Goal: Communication & Community: Answer question/provide support

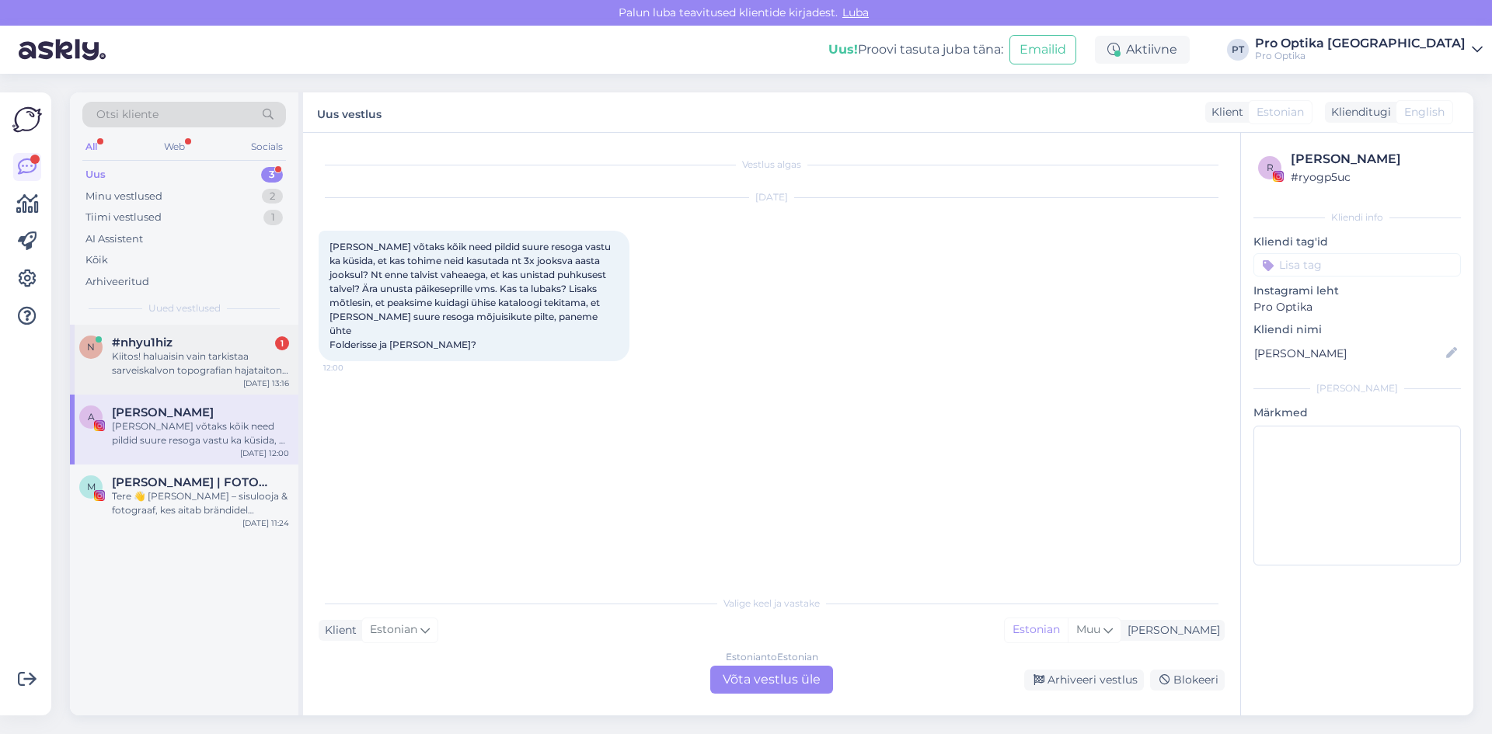
click at [183, 363] on div "Kiitos! haluaisin vain tarkistaa sarveiskalvon topografian hajataiton vuoksi" at bounding box center [200, 364] width 177 height 28
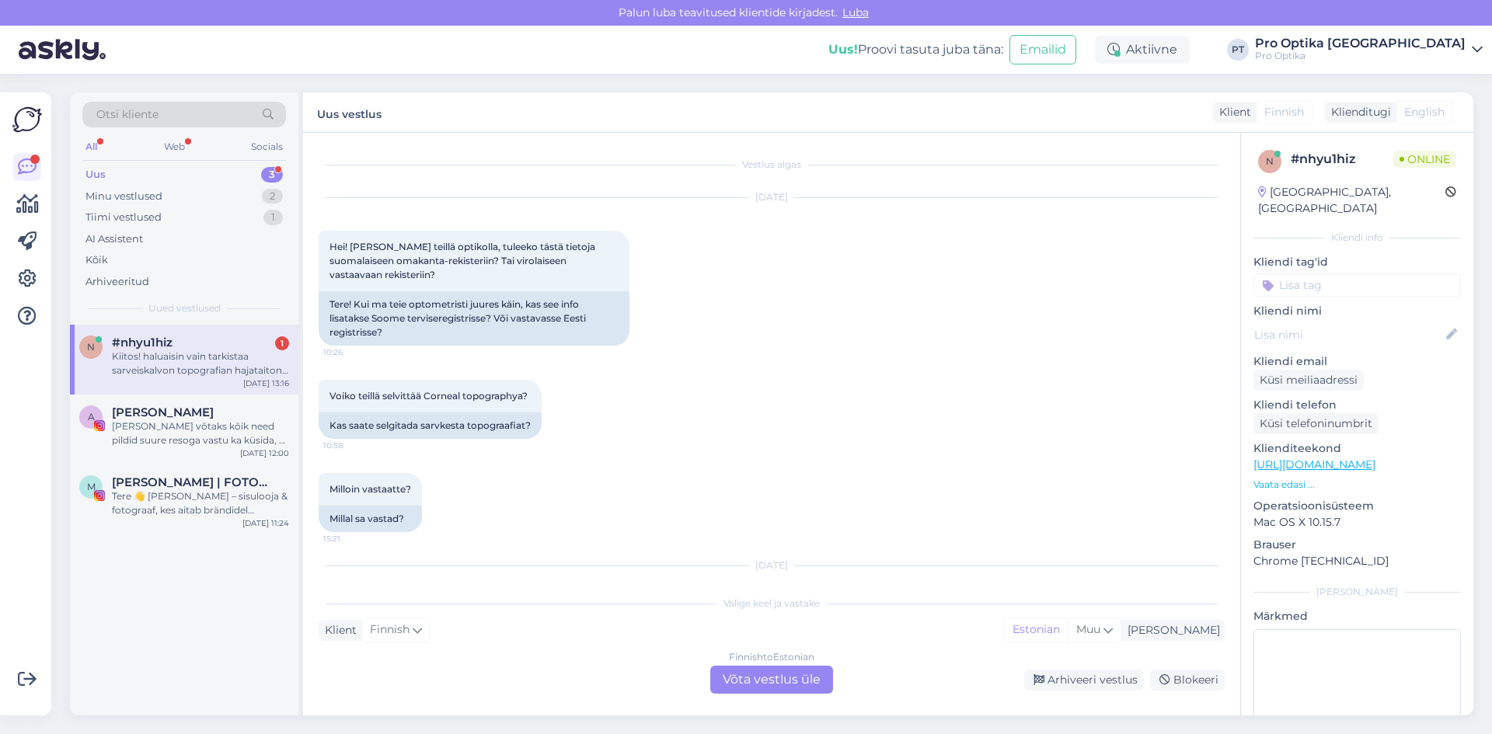
scroll to position [332, 0]
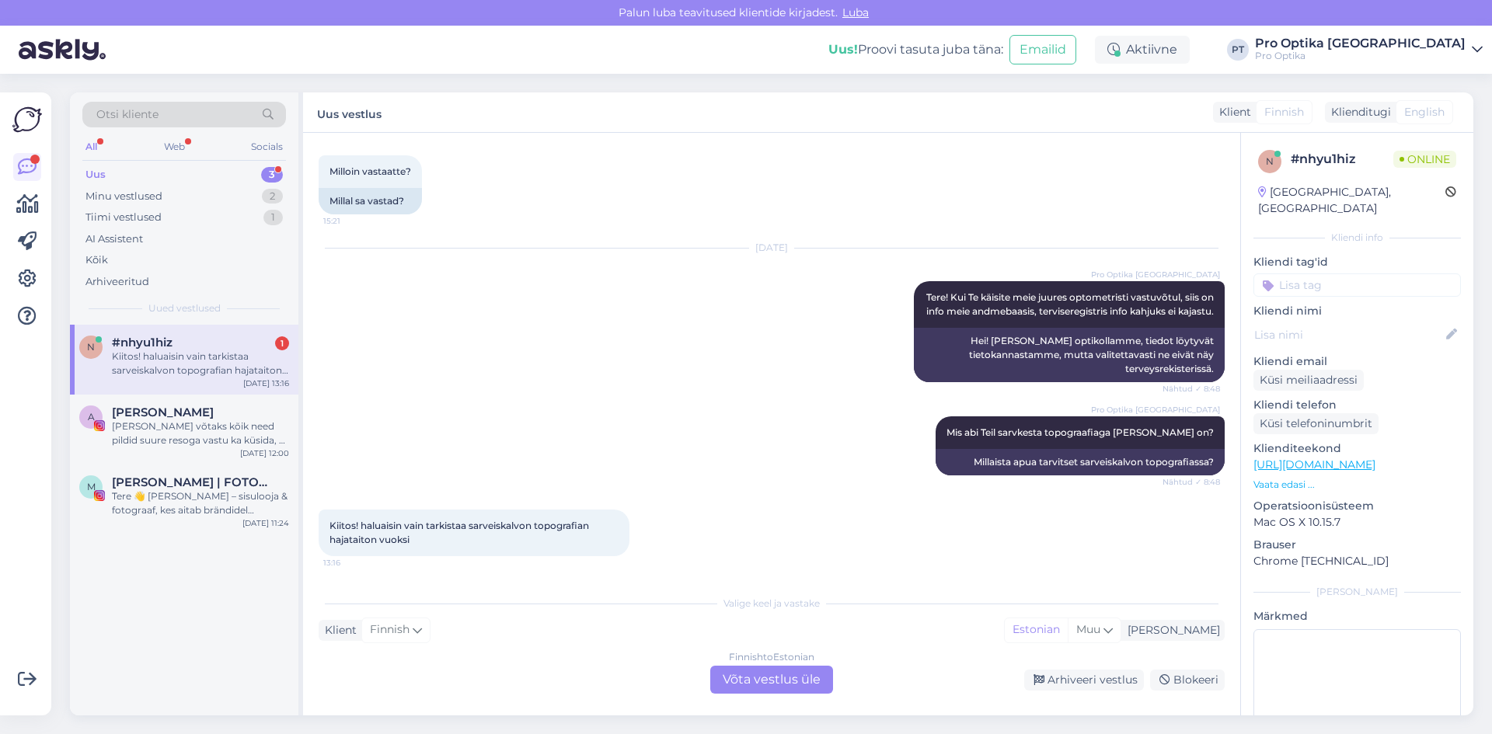
click at [745, 668] on div "Finnish to Estonian Võta vestlus üle" at bounding box center [771, 680] width 123 height 28
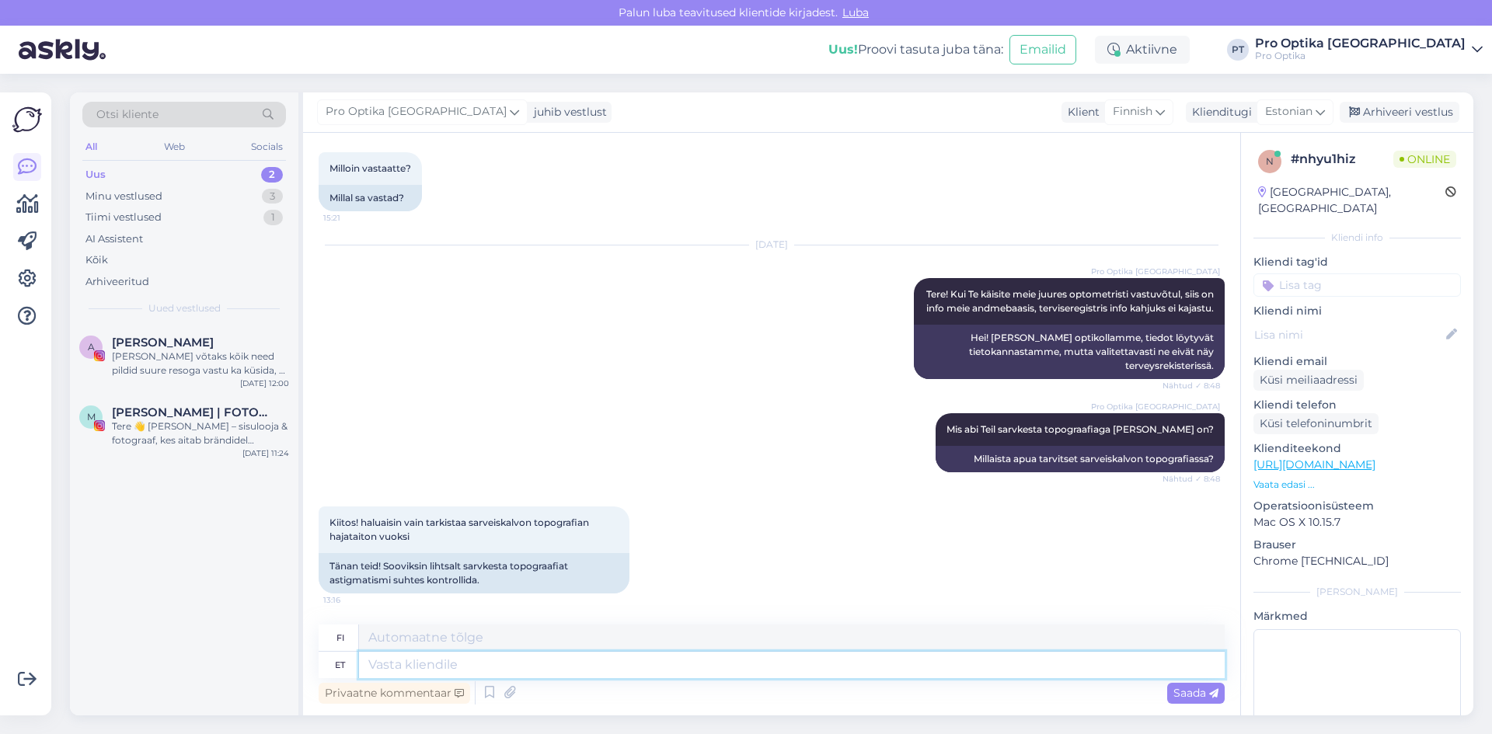
click at [548, 667] on textarea at bounding box center [792, 665] width 866 height 26
type textarea "Kas t"
type textarea "On"
type textarea "Kas Te s"
type textarea "Oletko sinä"
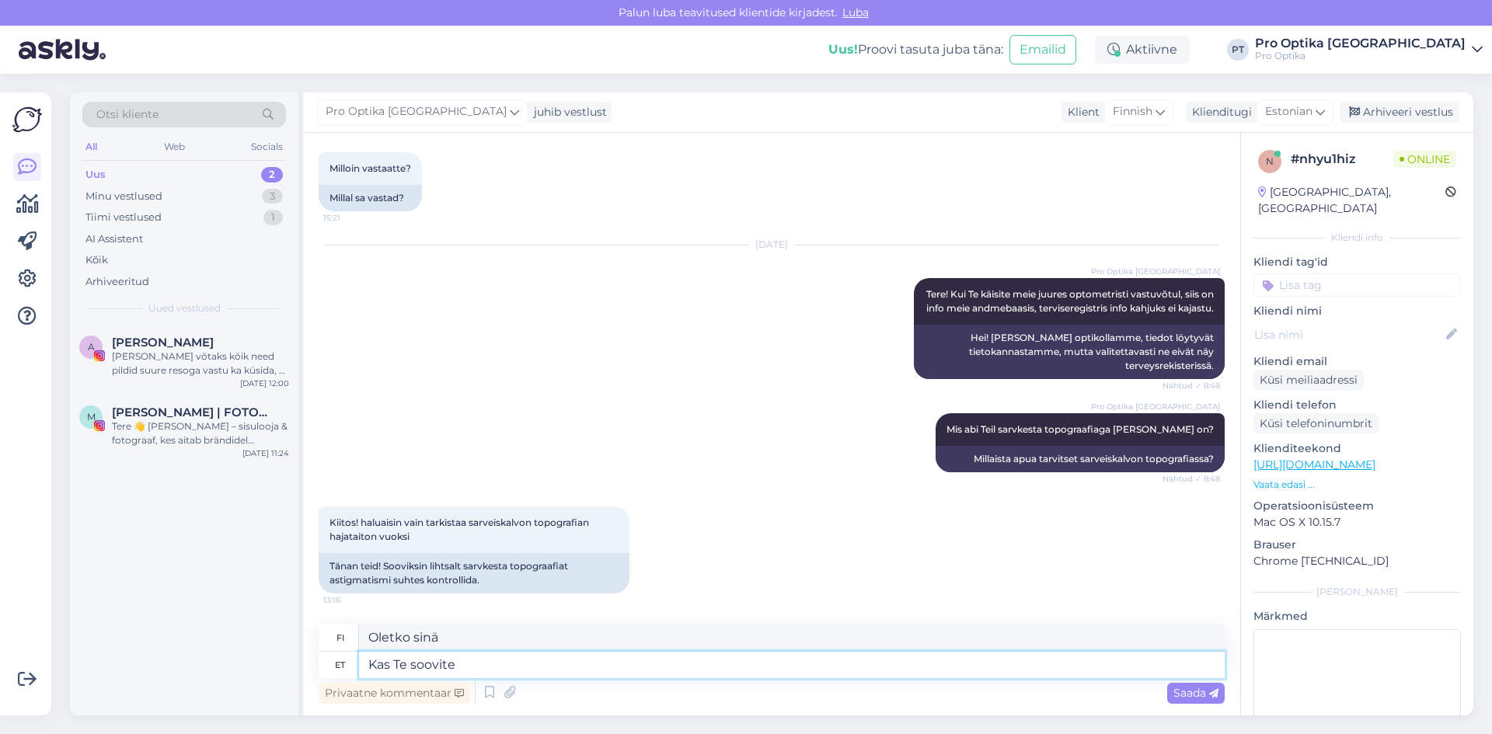
type textarea "Kas Te soovite e"
type textarea "Haluatko"
type textarea "Kas Te soovite et me h"
type textarea "Haluatko meidän"
type textarea "Kas Te soovite et"
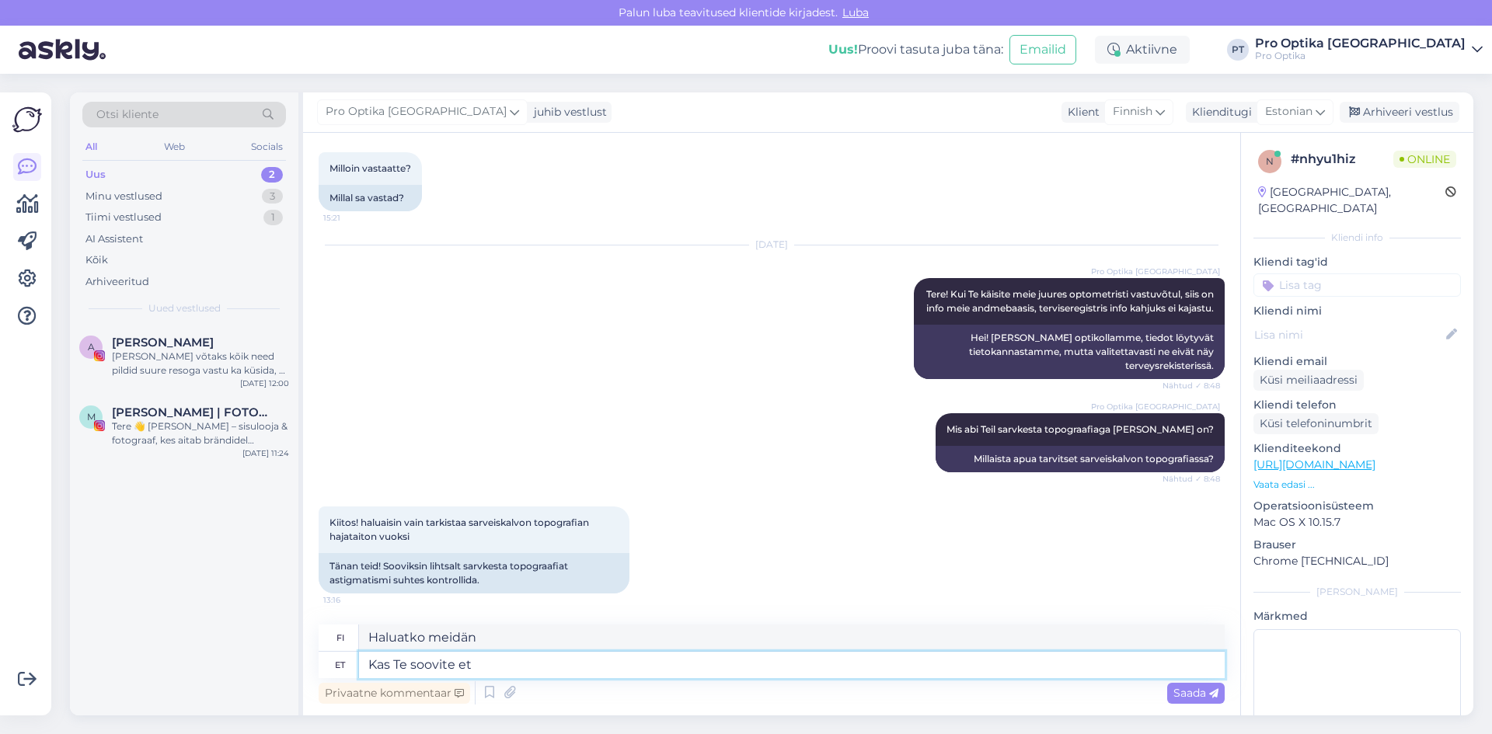
type textarea "Haluatko"
type textarea "Kas Te soovite teostada m"
type textarea "Haluatko esiintyä"
type textarea "Kas Te soovite teostada meie j"
type textarea "Haluatko toteuttaa meidän"
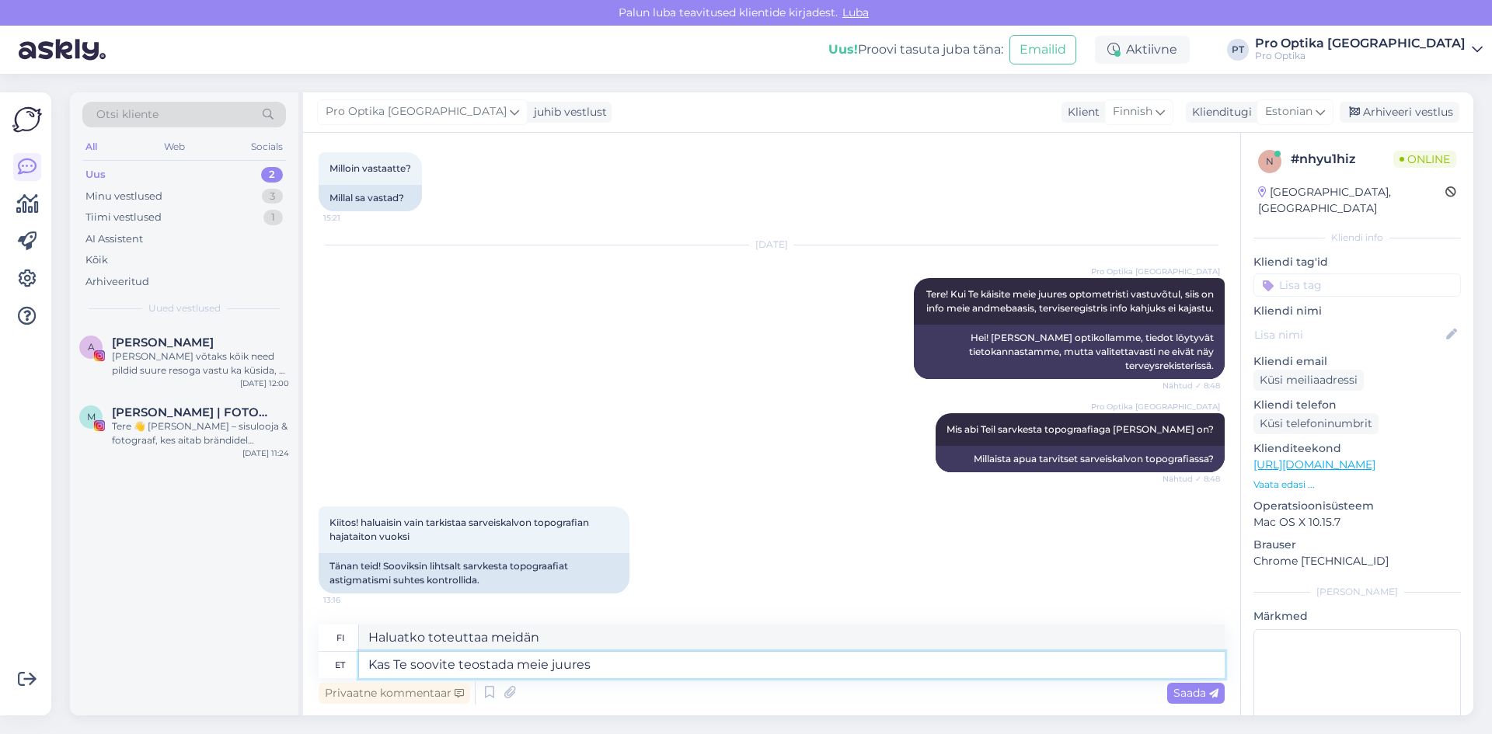
type textarea "Kas Te soovite teostada meie juures"
type textarea "Haluaisitko tehdä töitä kanssamme?"
type textarea "Kas Te soovite teostada meie juures topogra"
type textarea "Haluaisitko tehdä topografian kanssamme?"
type textarea "Kas Te soovite teostada meie juures topograafia"
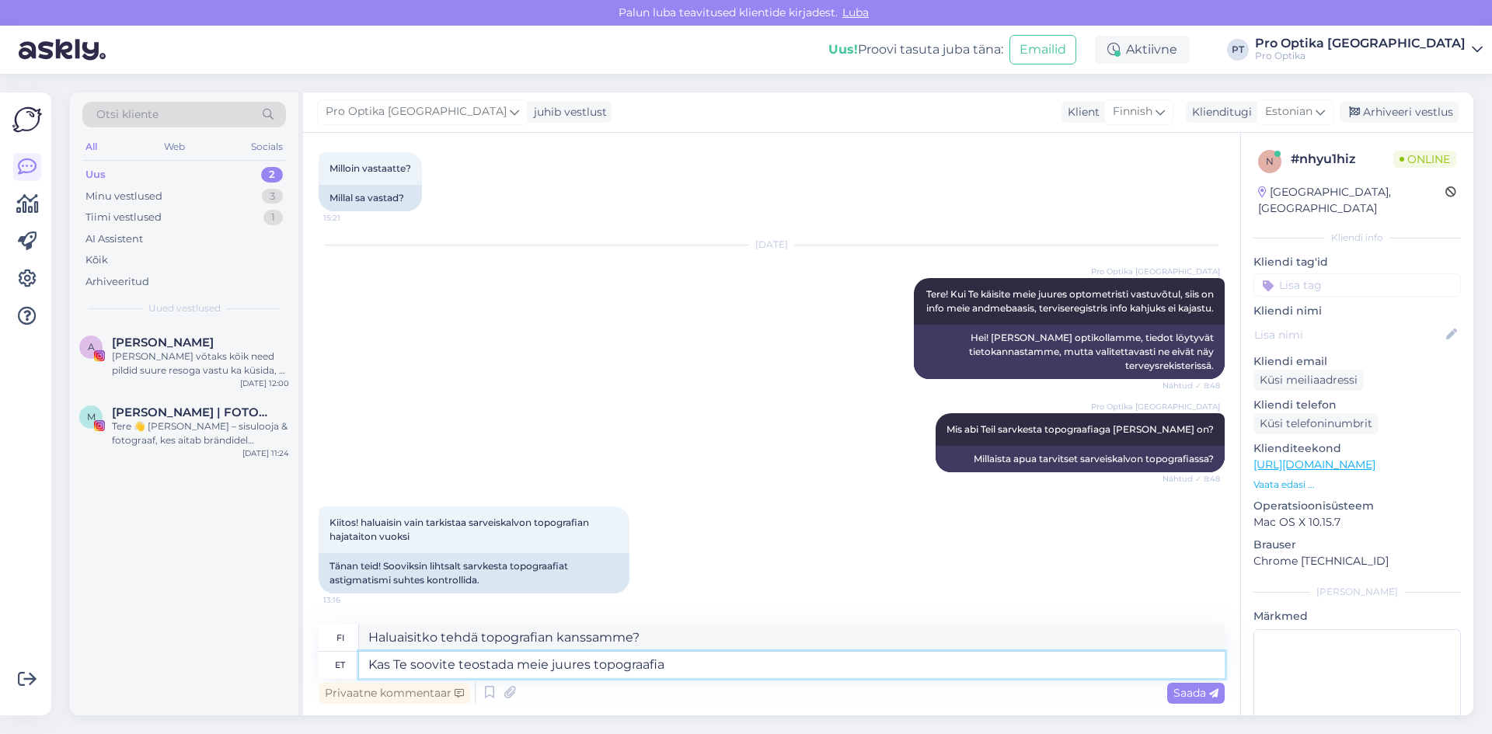
type textarea "Haluatko, [PERSON_NAME] teemme topografian?"
type textarea "Kas Te soovite teostada meie juures topograafiat?"
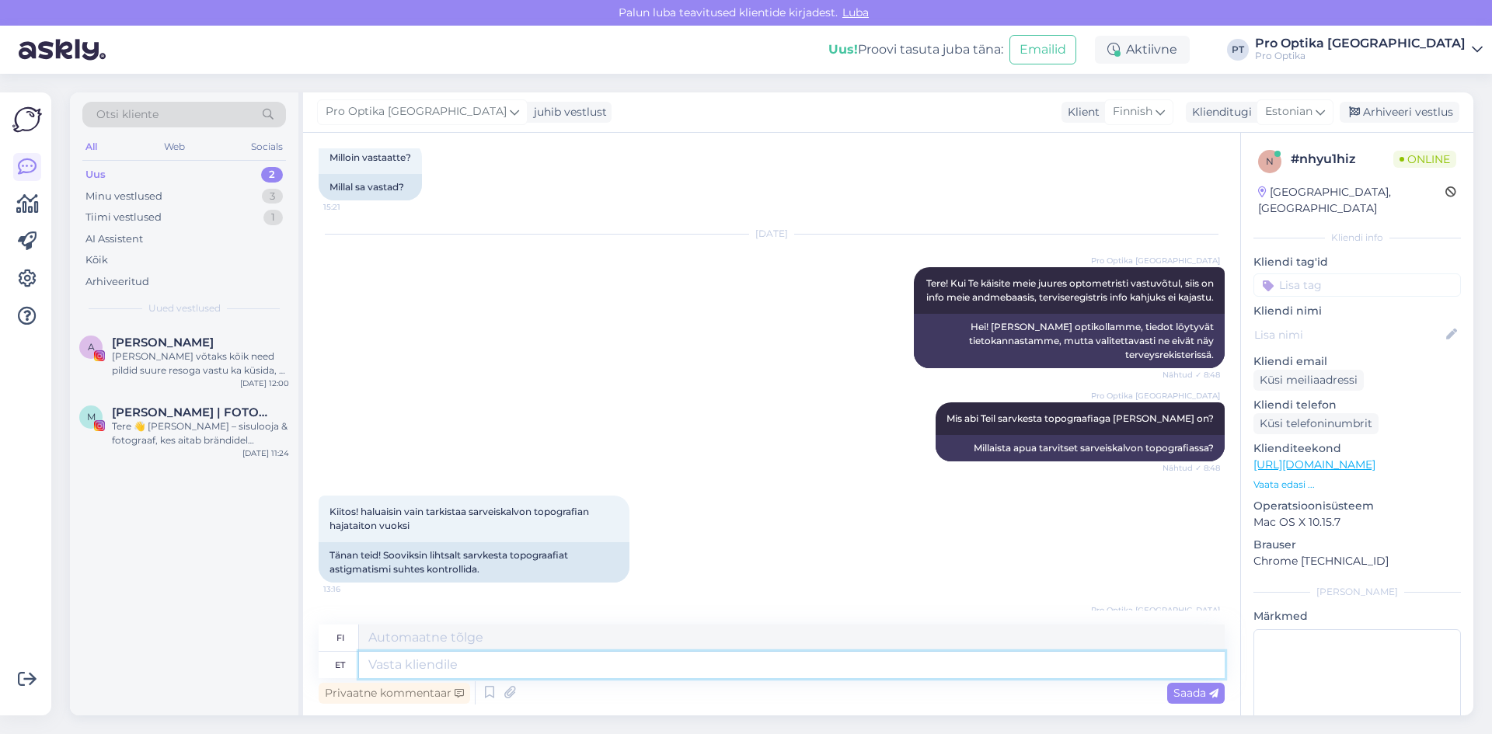
scroll to position [428, 0]
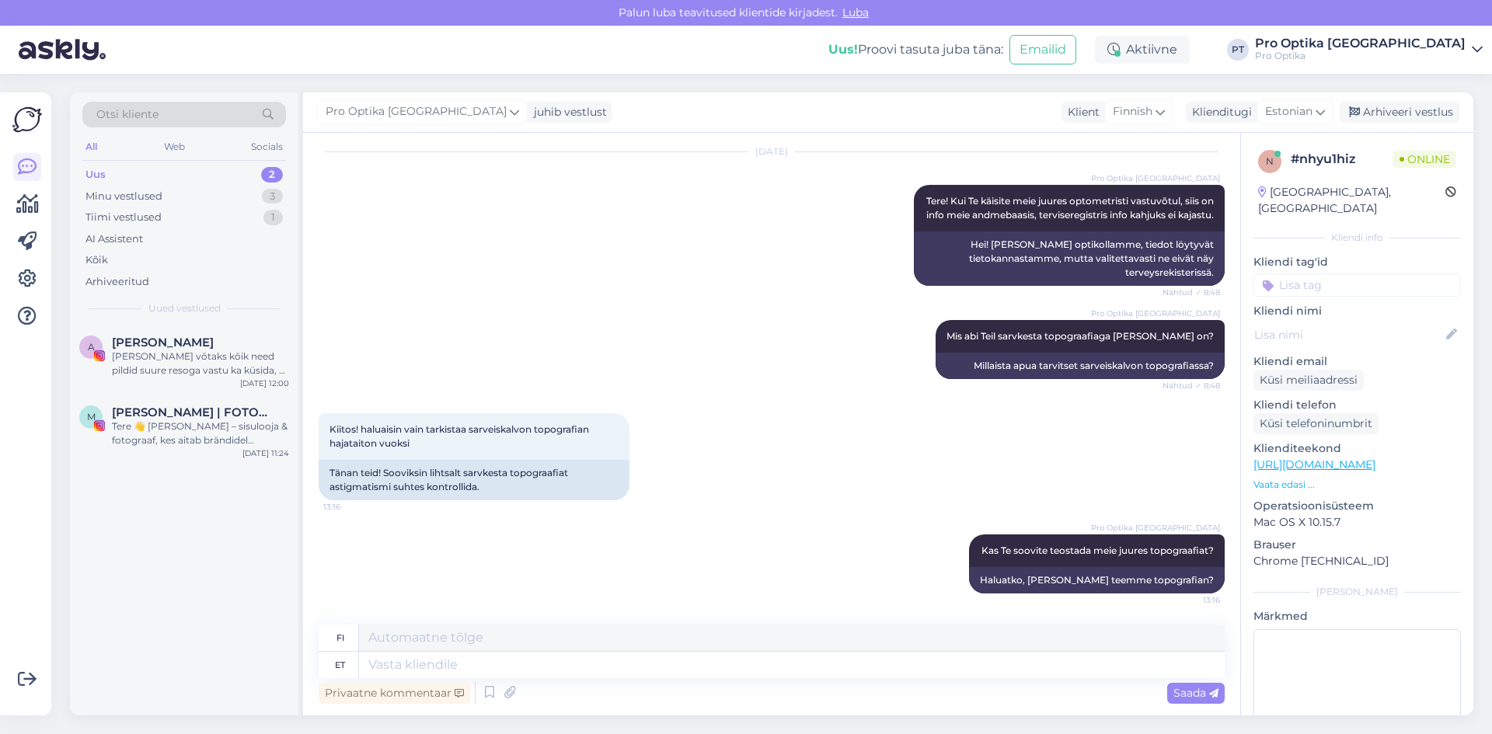
click at [178, 564] on div "A Aveli [PERSON_NAME] võtaks kõik need pildid suure resoga vastu ka küsida, et …" at bounding box center [184, 520] width 229 height 391
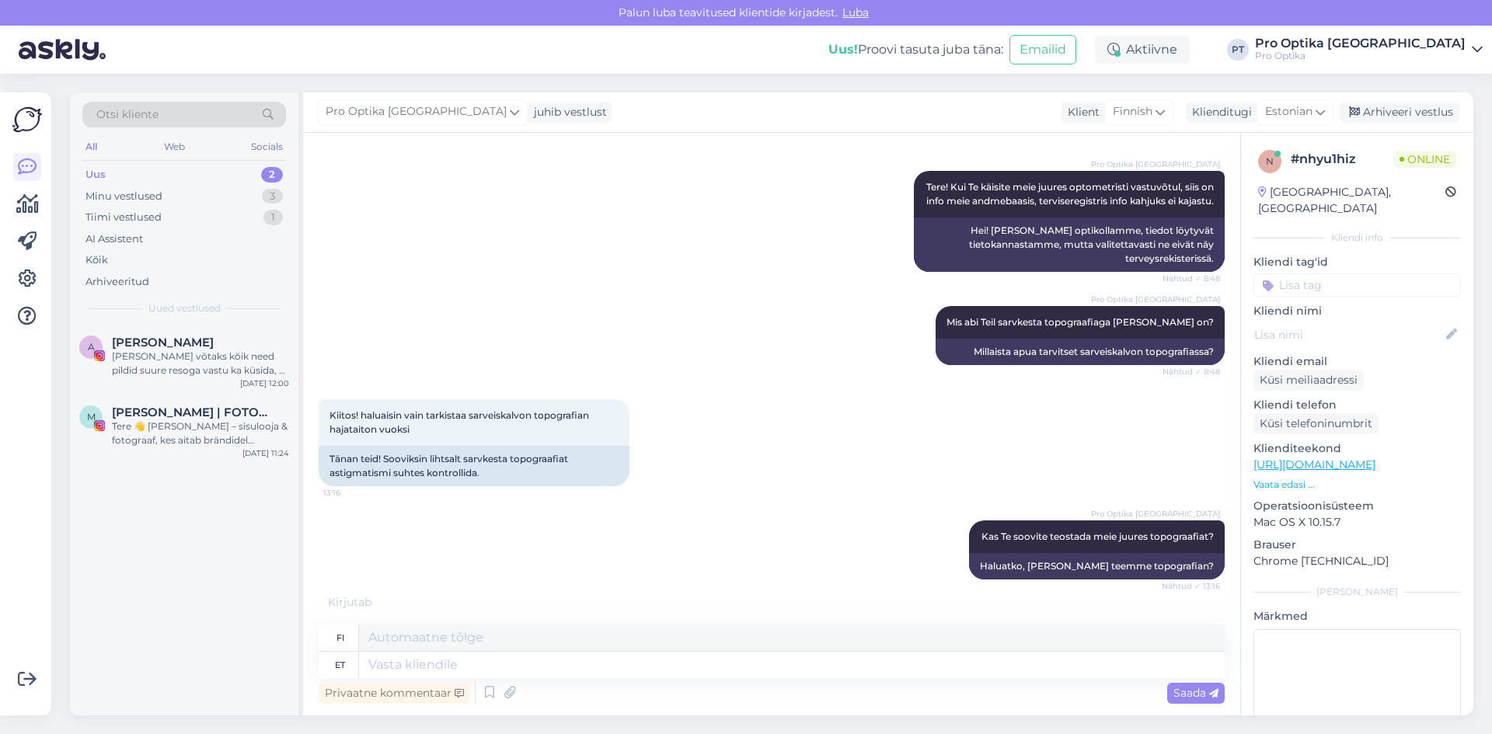
scroll to position [522, 0]
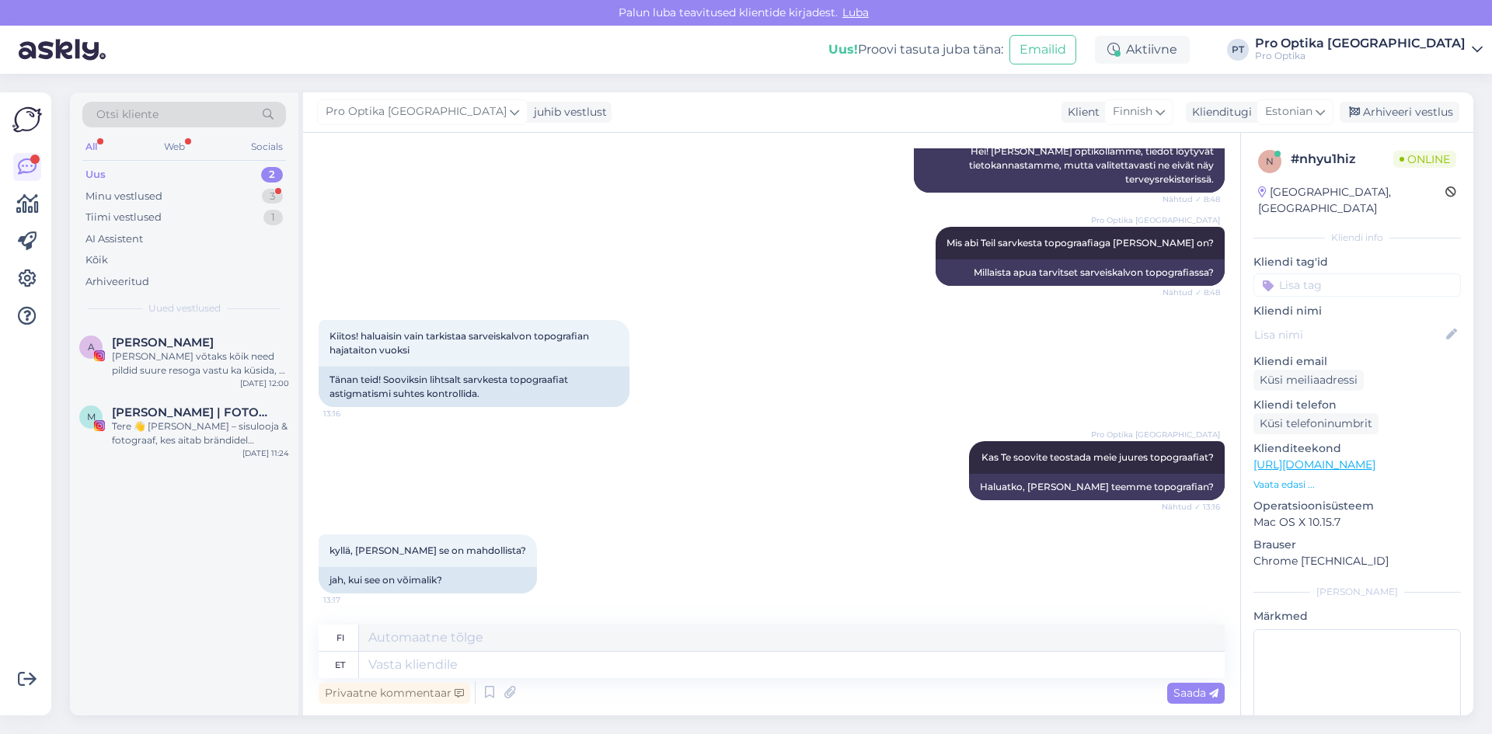
click at [861, 283] on div "Pro Optika [GEOGRAPHIC_DATA] Mis abi Teil sarvkesta topograafiaga [PERSON_NAME]…" at bounding box center [772, 256] width 906 height 93
click at [623, 682] on div "Privaatne kommentaar Saada" at bounding box center [772, 694] width 906 height 30
click at [609, 672] on textarea at bounding box center [792, 665] width 866 height 26
type textarea "[GEOGRAPHIC_DATA] on"
type textarea "[GEOGRAPHIC_DATA]"
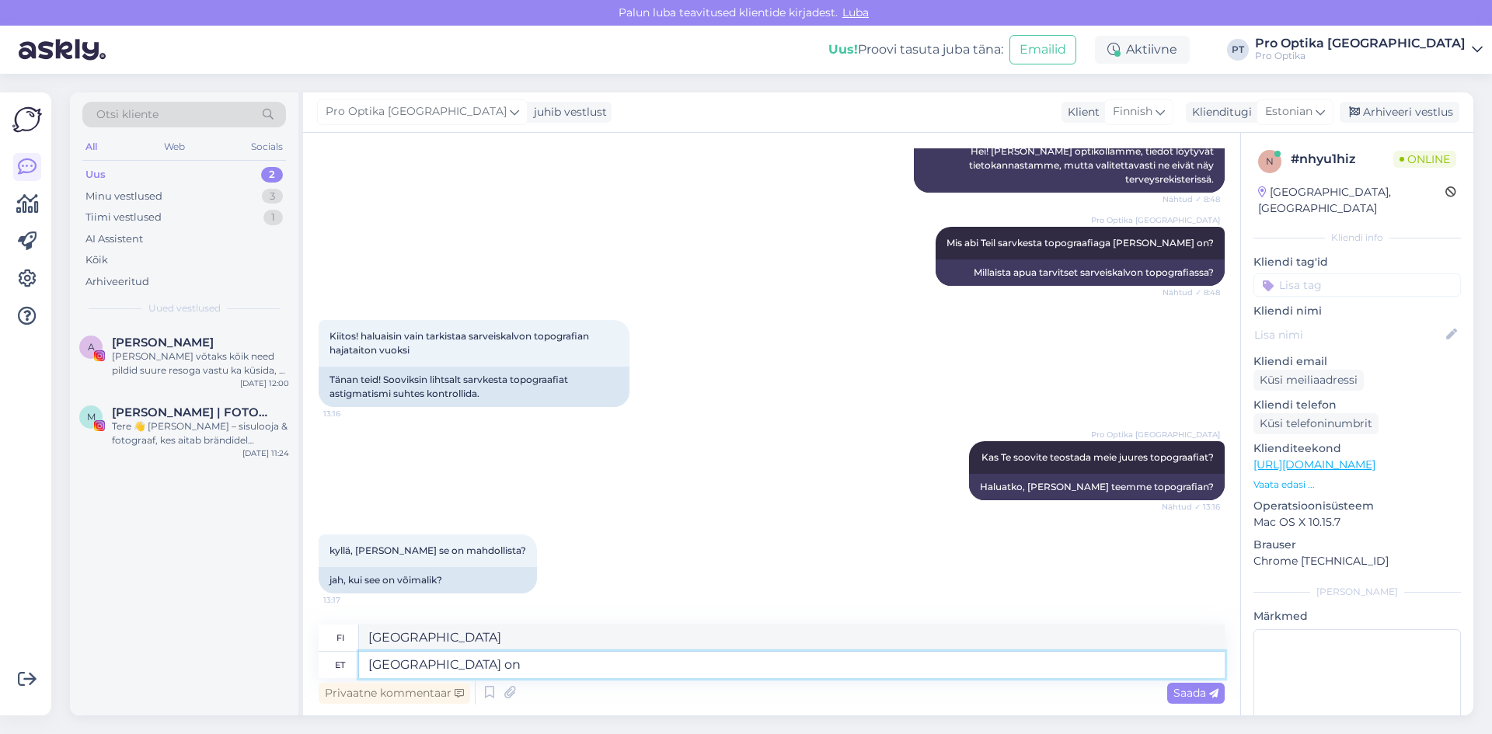
type textarea "[GEOGRAPHIC_DATA] on s"
type textarea "[GEOGRAPHIC_DATA] on"
type textarea "[GEOGRAPHIC_DATA] on see"
type textarea "[GEOGRAPHIC_DATA] se on"
type textarea "[GEOGRAPHIC_DATA] on see võimalik"
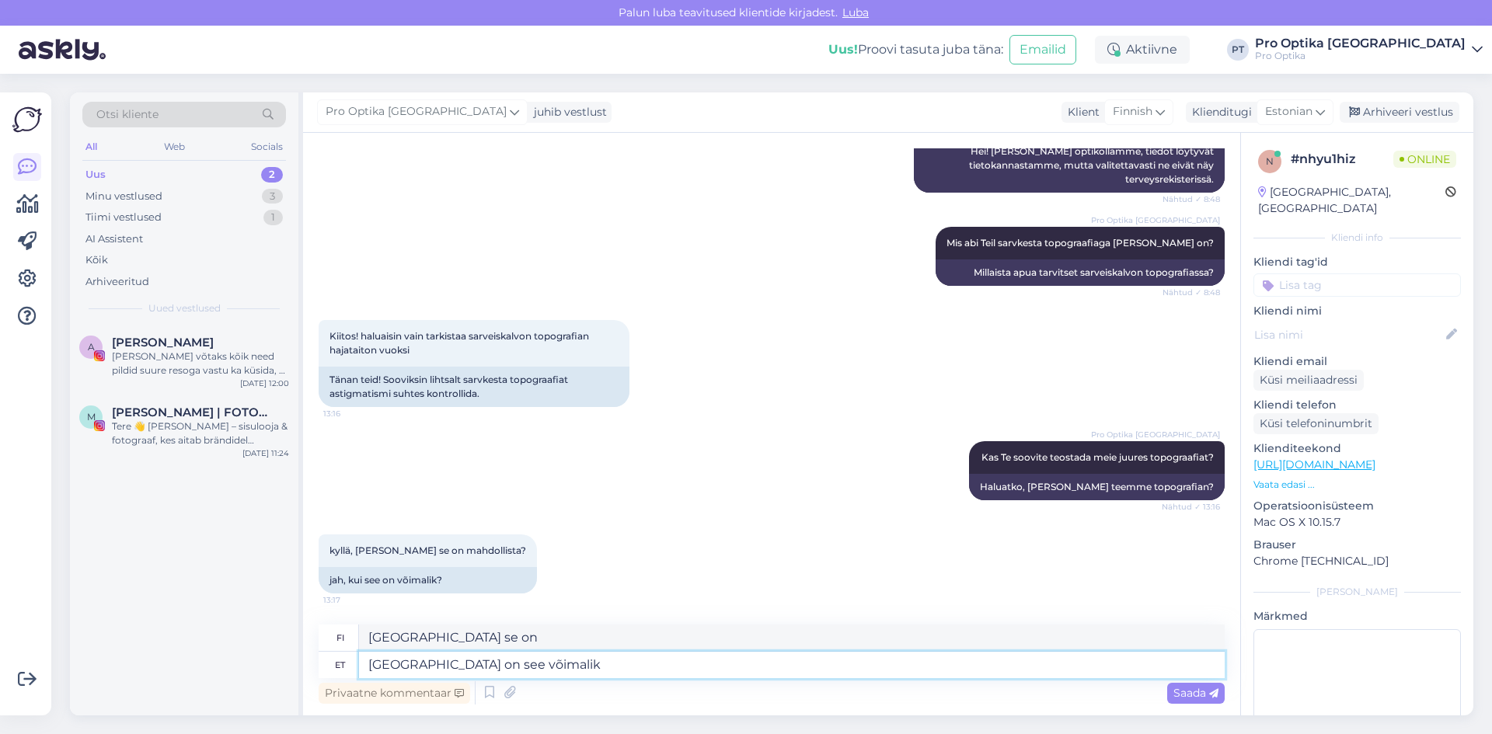
type textarea "Se on mahdollista [GEOGRAPHIC_DATA]"
type textarea "[GEOGRAPHIC_DATA] on see võimalik Kaubamaja t"
type textarea "Tämä on mahdollista [GEOGRAPHIC_DATA]. Tavaratalo"
type textarea "[GEOGRAPHIC_DATA] on see võimalik Kaubamaja [GEOGRAPHIC_DATA]"
type textarea "[GEOGRAPHIC_DATA] tämä on mahdollista Kaubamaja-kadulla."
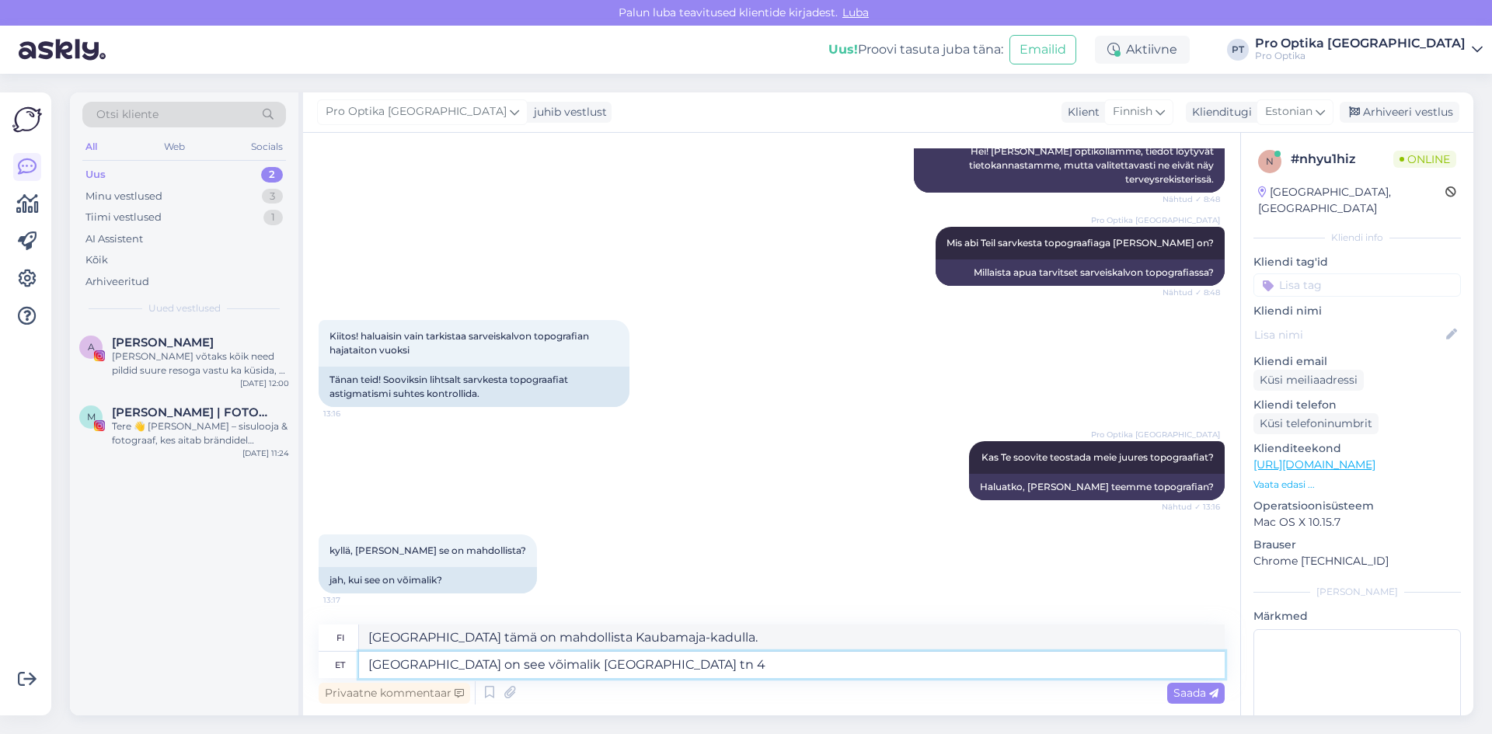
type textarea "[GEOGRAPHIC_DATA] on see võimalik Kaubamaja tn 4 k"
type textarea "[GEOGRAPHIC_DATA] tämä on mahdollista osoitteessa [STREET_ADDRESS]"
type textarea "[GEOGRAPHIC_DATA] on see võimalik Kaubamaja tn 4 kaupluses"
type textarea "[GEOGRAPHIC_DATA] tämä on mahdollista [GEOGRAPHIC_DATA] tn 4 myymälässä."
type textarea "[GEOGRAPHIC_DATA] on see võimalik Kaubamaja tn 4 kaupluses, muj"
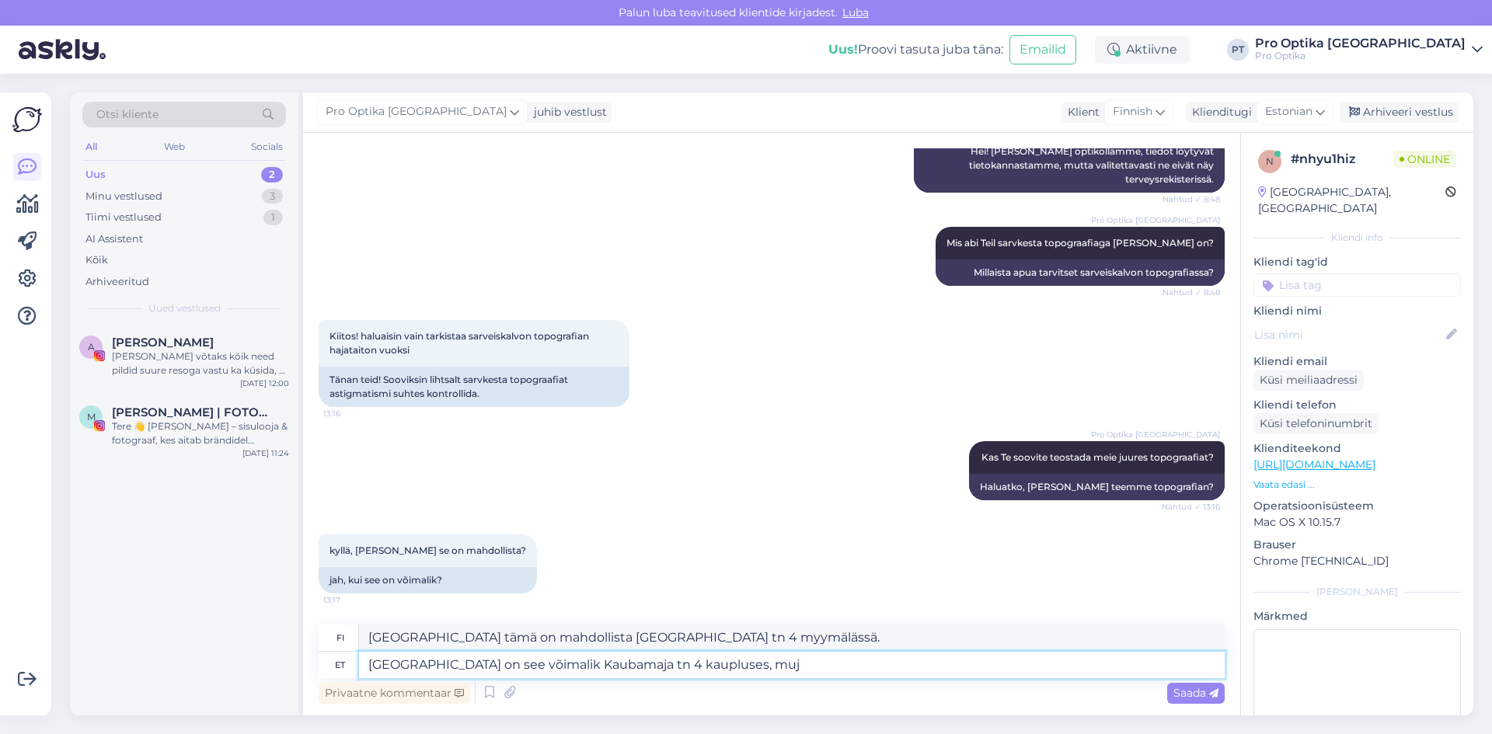
type textarea "[GEOGRAPHIC_DATA] tämä on mahdollista [GEOGRAPHIC_DATA] tn 4 myymälässä,"
type textarea "[GEOGRAPHIC_DATA] on see võimalik Kaubamaja tn 4 kaupluses, mujal t"
type textarea "[GEOGRAPHIC_DATA] tämä on mahdollista [GEOGRAPHIC_DATA] tn 4 -myymälässä, muual…"
type textarea "[GEOGRAPHIC_DATA] on see võimalik Kaubamaja tn 4 kaupluses, mujal topograafia m"
type textarea "[GEOGRAPHIC_DATA] tämä on mahdollista [GEOGRAPHIC_DATA] tn 4 -myymälässä, muual…"
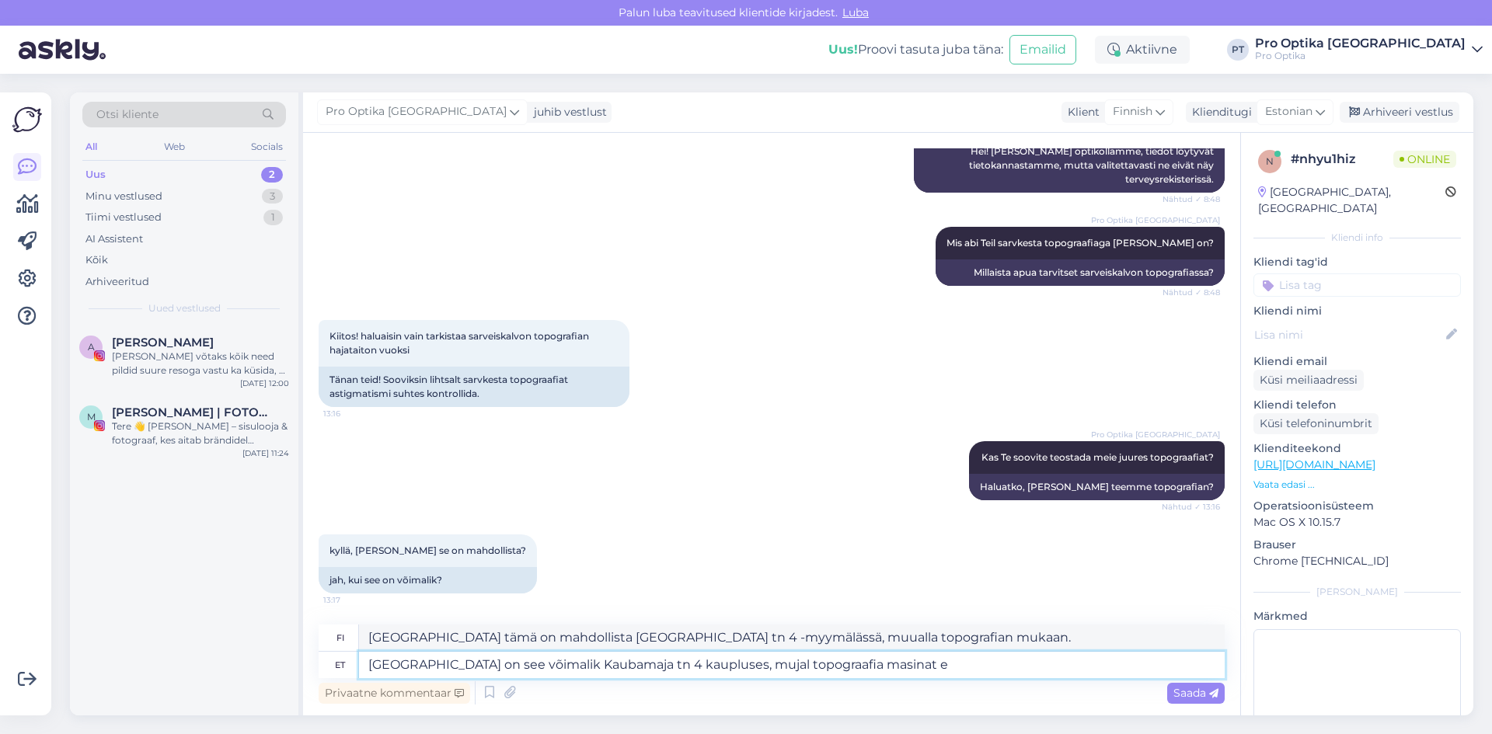
type textarea "[GEOGRAPHIC_DATA] on see võimalik Kaubamaja tn 4 kaupluses, mujal topograafia m…"
type textarea "[GEOGRAPHIC_DATA] tämä on mahdollista [GEOGRAPHIC_DATA] tn 4 -myymälässä, muual…"
type textarea "[GEOGRAPHIC_DATA] on see võimalik Kaubamaja tn 4 kaupluses, mujal topograafia m…"
type textarea "[GEOGRAPHIC_DATA] tämä on mahdollista [GEOGRAPHIC_DATA] tn 4 -myymälässä, mutta…"
type textarea "[GEOGRAPHIC_DATA] on see võimalik Kaubamaja tn 4 kaupluses, mujal topograafia m…"
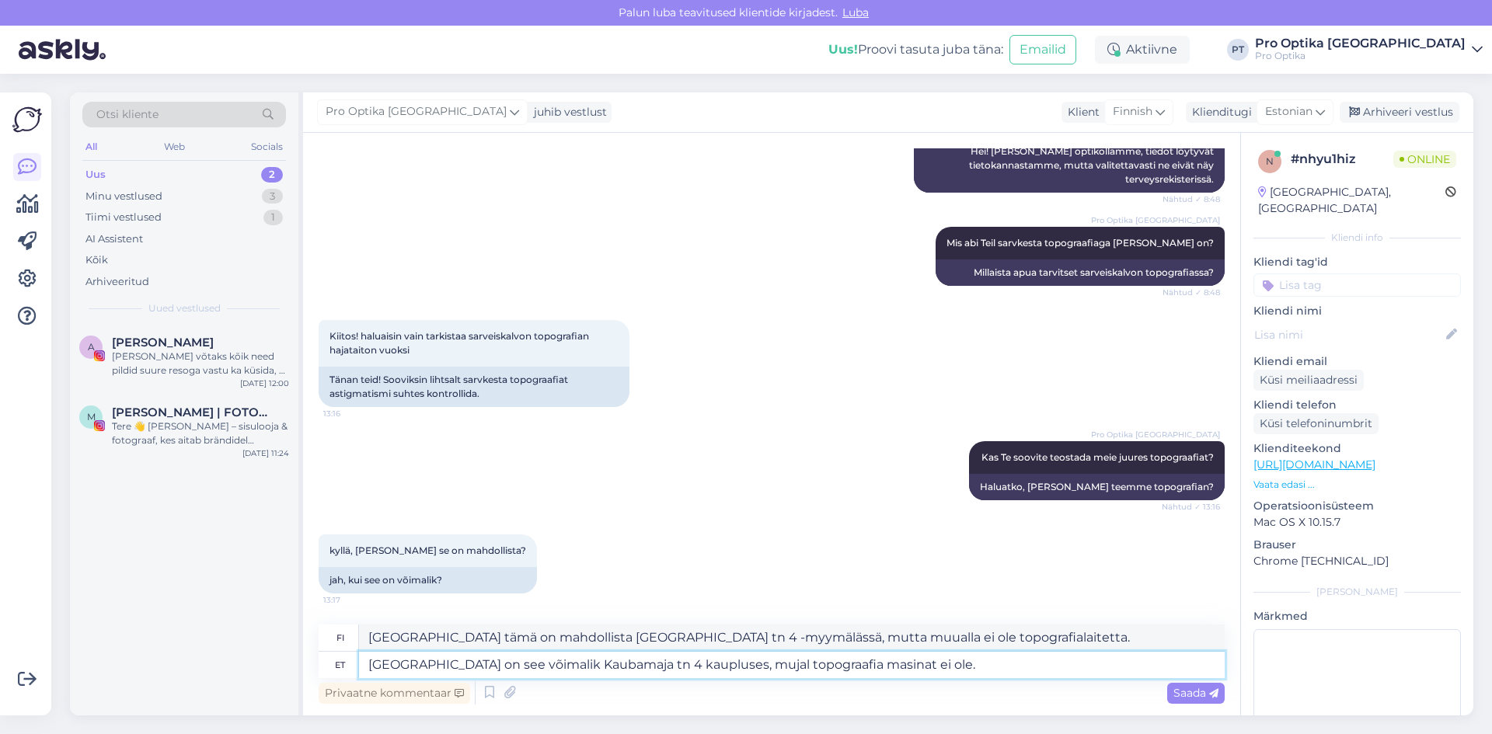
type textarea "[GEOGRAPHIC_DATA] tämä on mahdollista [GEOGRAPHIC_DATA] tn 4 -myymälässä, mutta…"
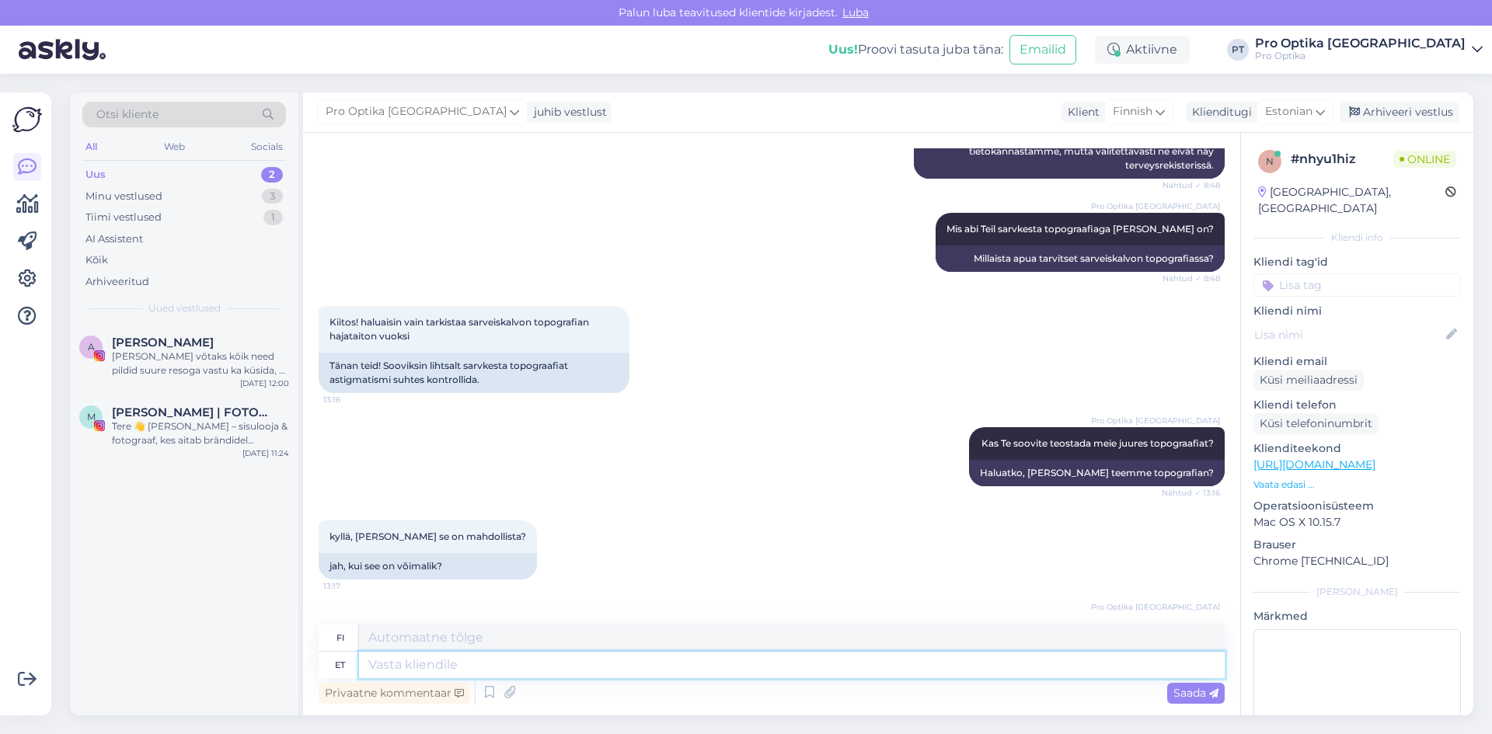
scroll to position [643, 0]
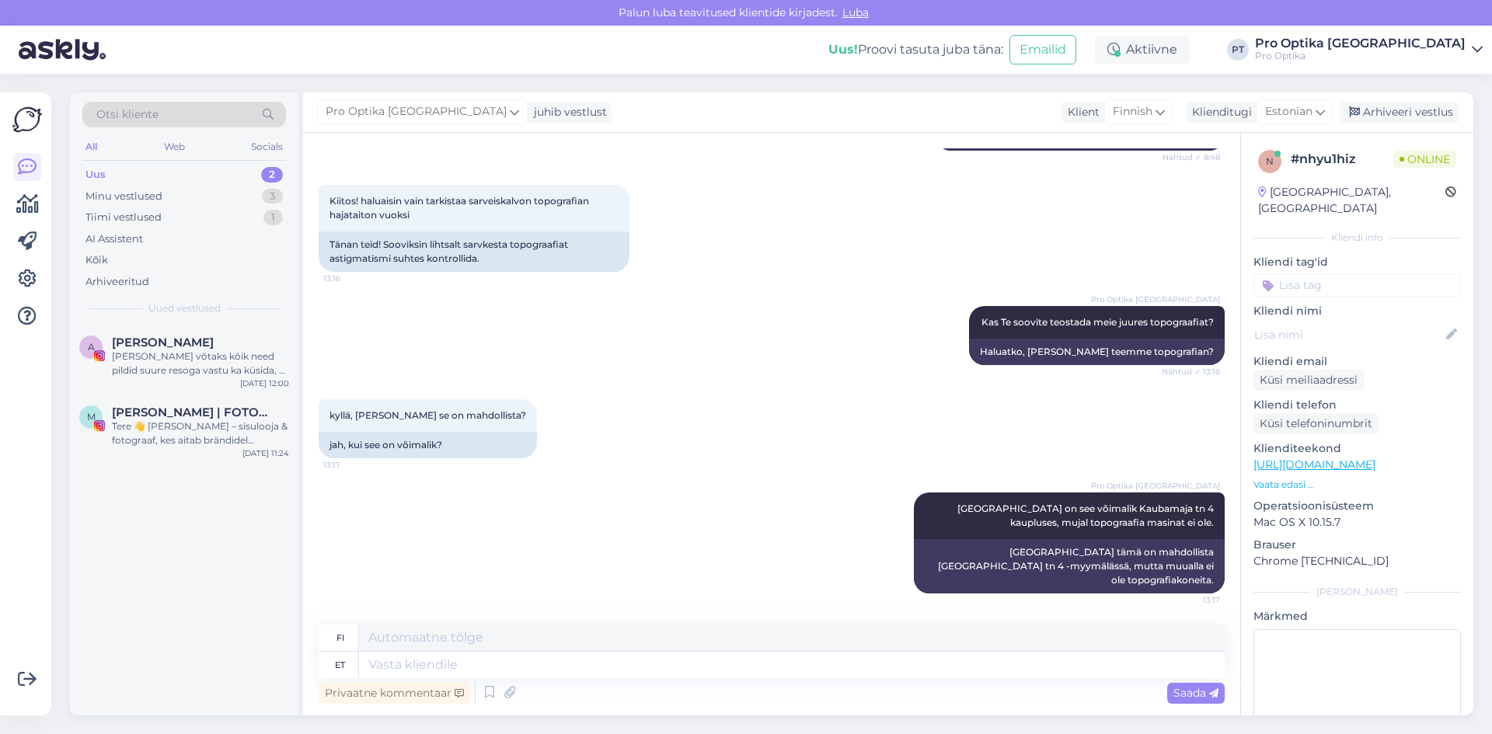
click at [187, 591] on div "A Aveli [PERSON_NAME] võtaks kõik need pildid suure resoga vastu ka küsida, et …" at bounding box center [184, 520] width 229 height 391
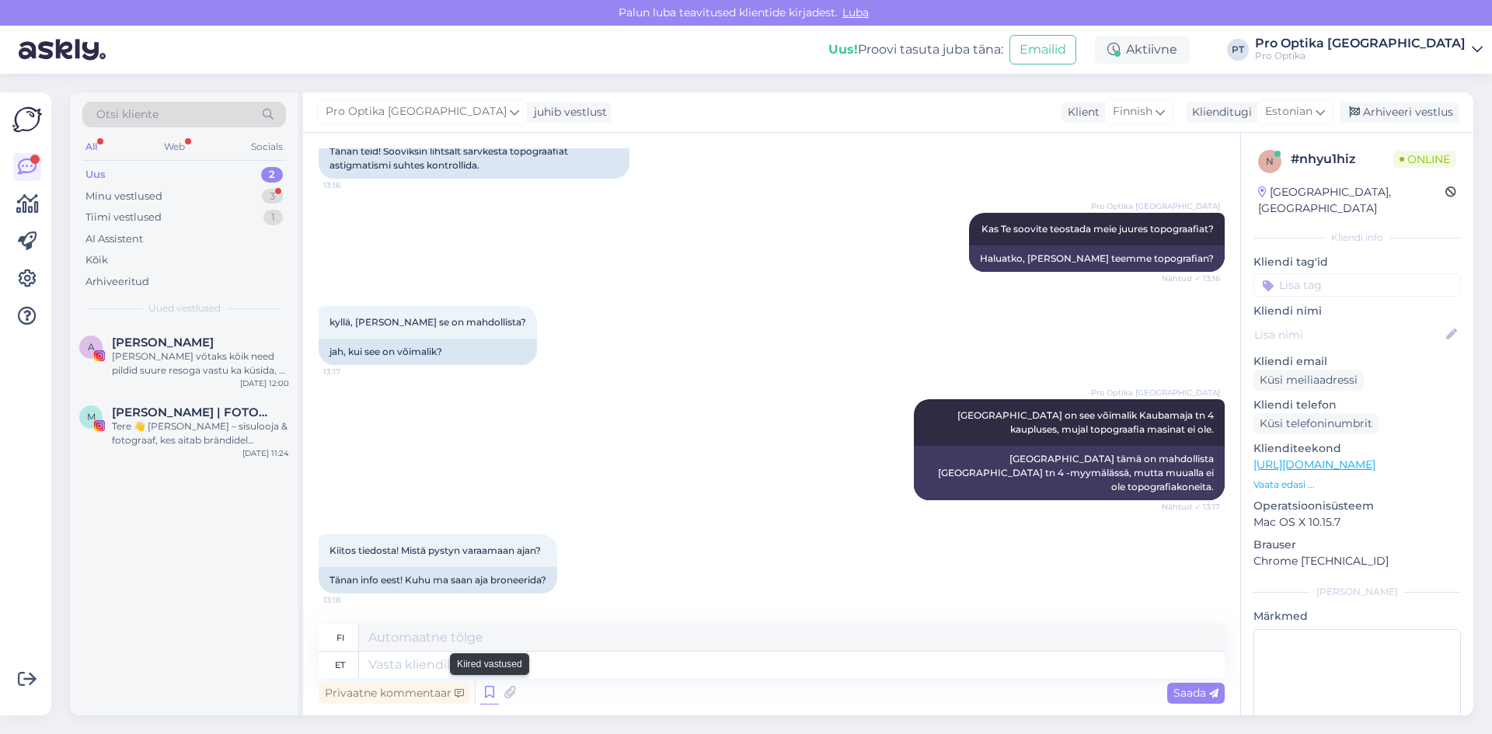
click at [486, 698] on icon at bounding box center [489, 693] width 19 height 23
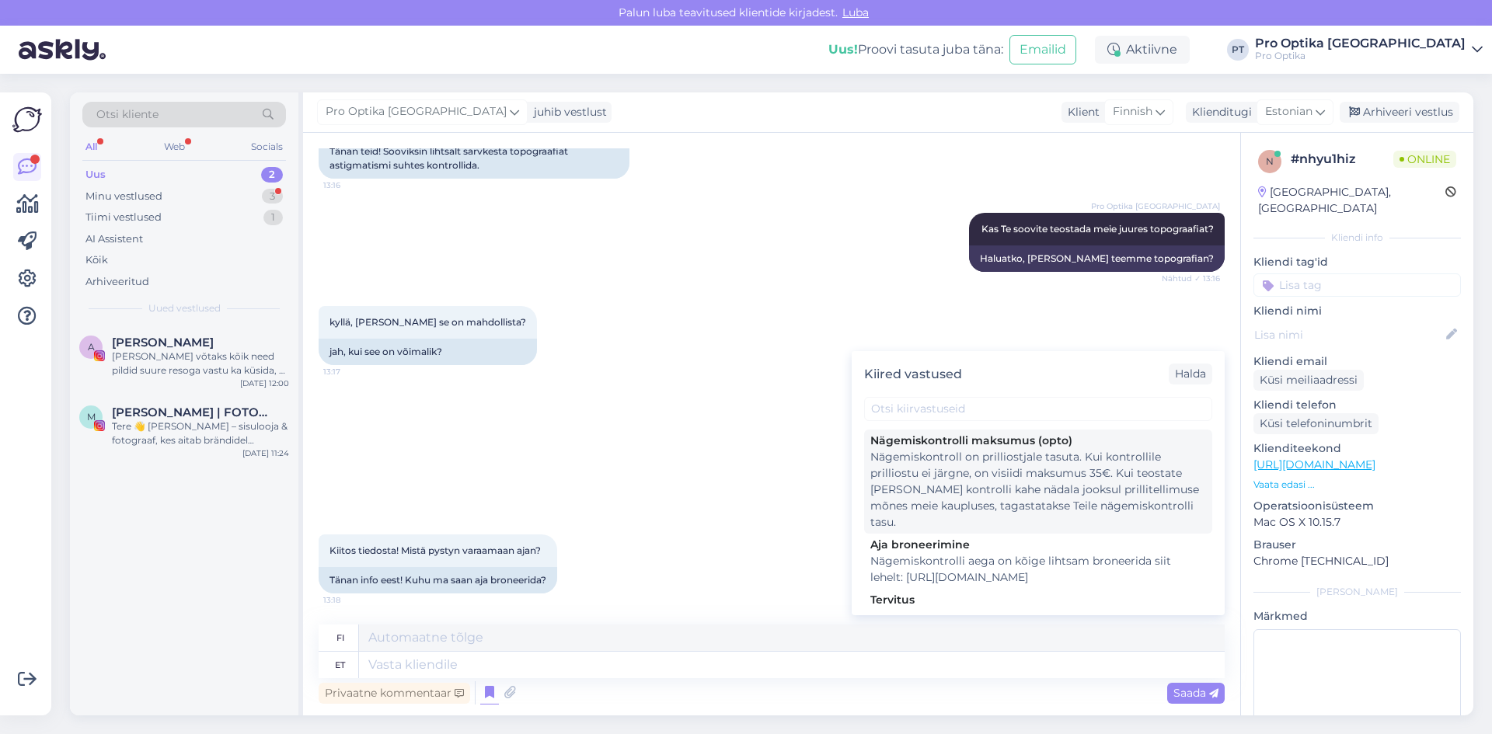
scroll to position [311, 0]
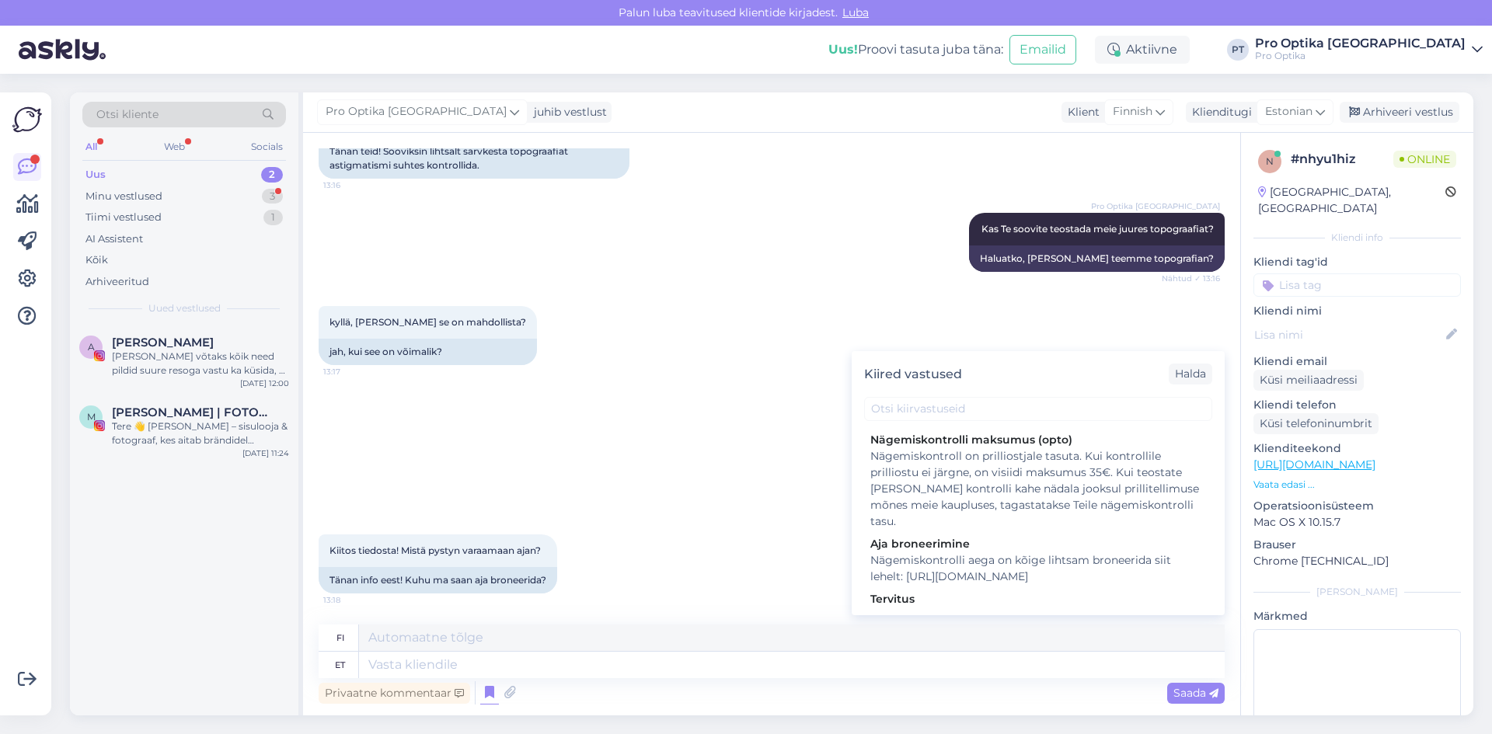
click at [1007, 494] on div "Nägemiskontroll on prilliostjale tasuta. Kui kontrollile prilliostu ei järgne, …" at bounding box center [1038, 489] width 336 height 82
type textarea "Silmälasien ostajalle näkötesti on ilmainen. [PERSON_NAME] tarkastusta ei seura…"
type textarea "Nägemiskontroll on prilliostjale tasuta. Kui kontrollile prilliostu ei järgne, …"
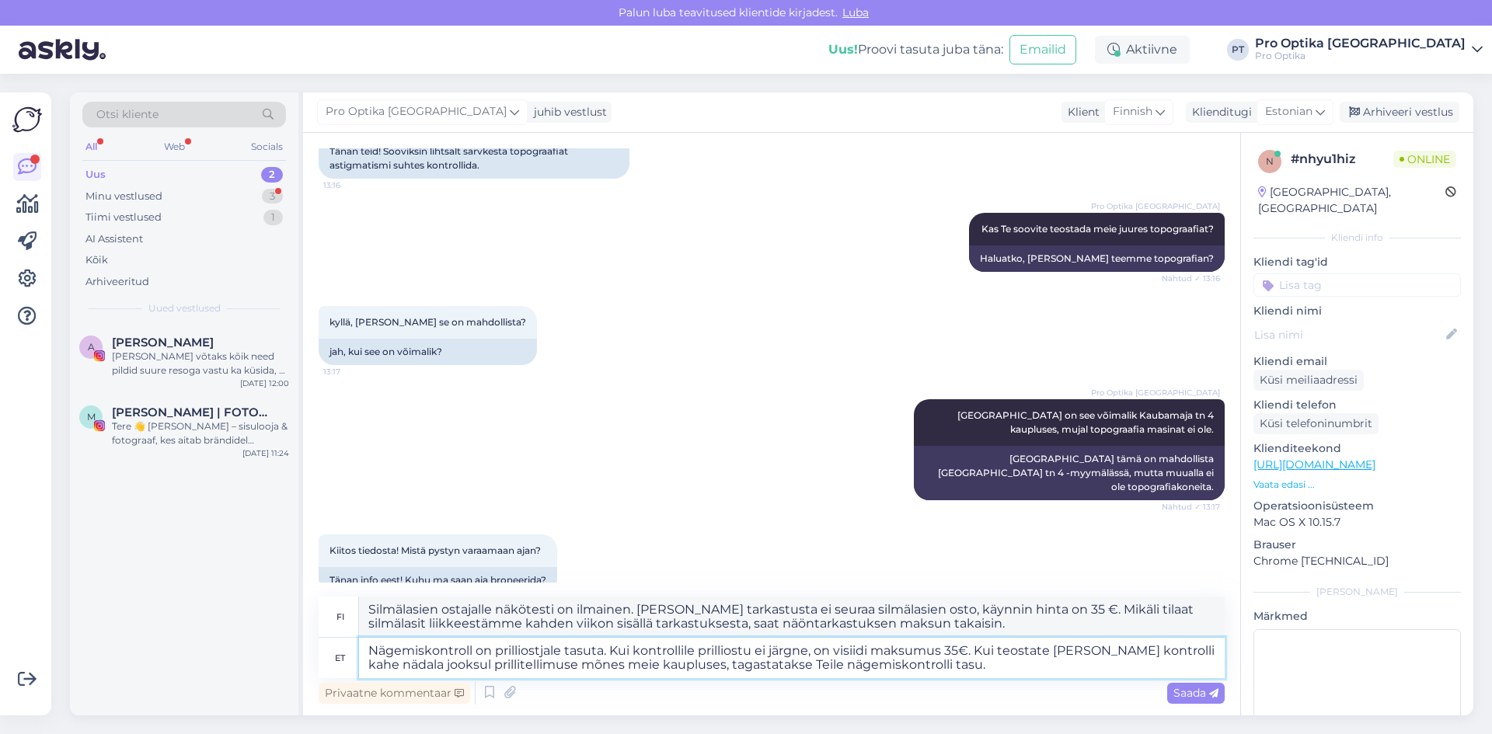
click at [981, 676] on textarea "Nägemiskontroll on prilliostjale tasuta. Kui kontrollile prilliostu ei järgne, …" at bounding box center [792, 658] width 866 height 40
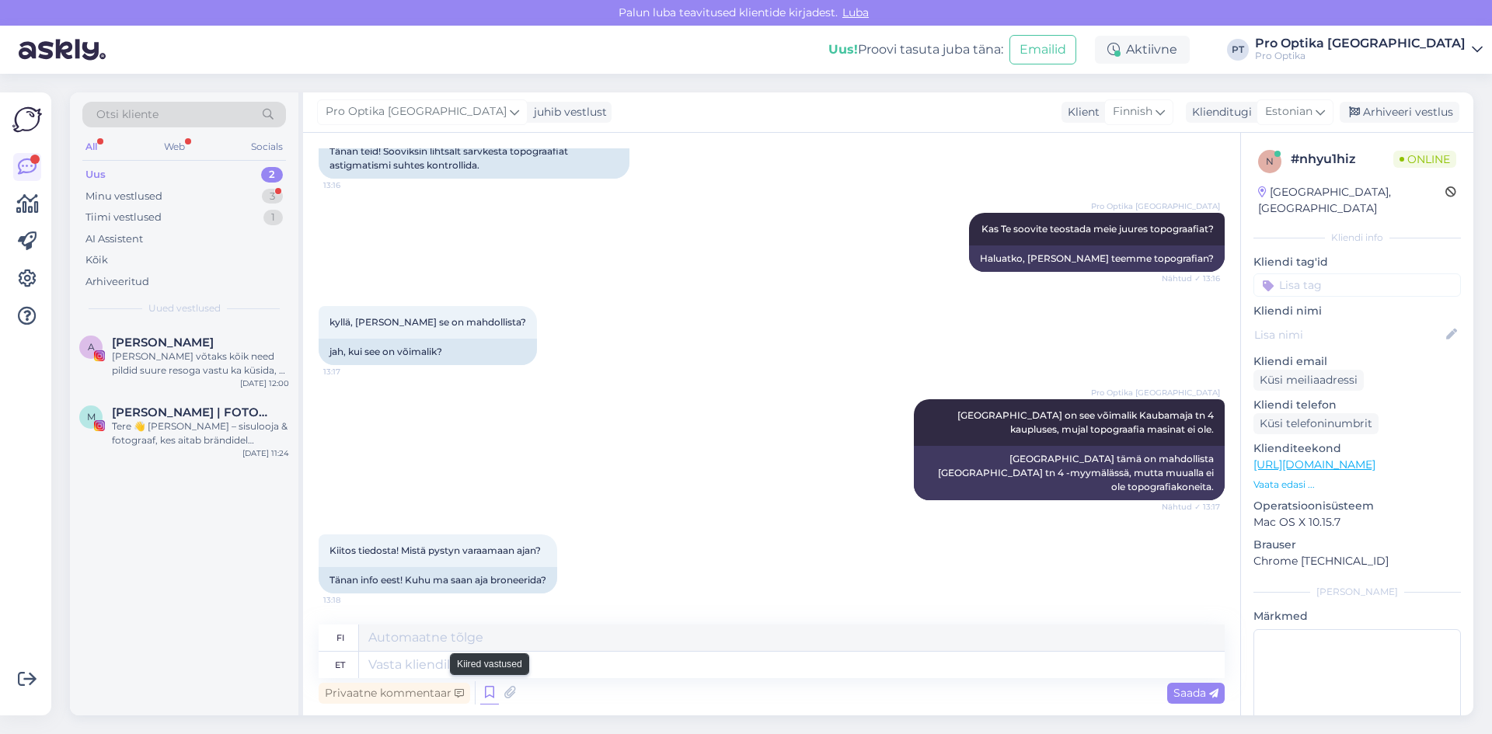
click at [483, 691] on icon at bounding box center [489, 693] width 19 height 23
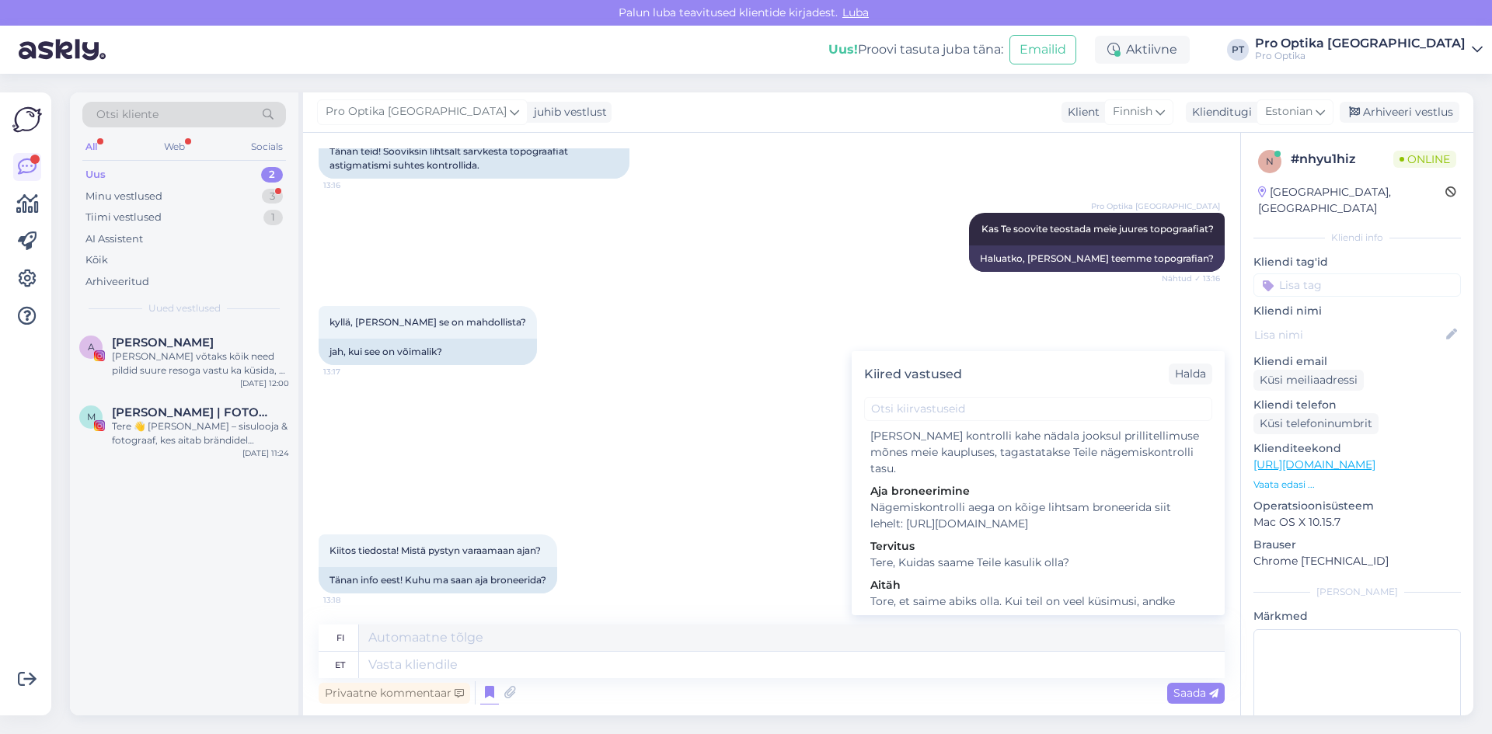
scroll to position [389, 0]
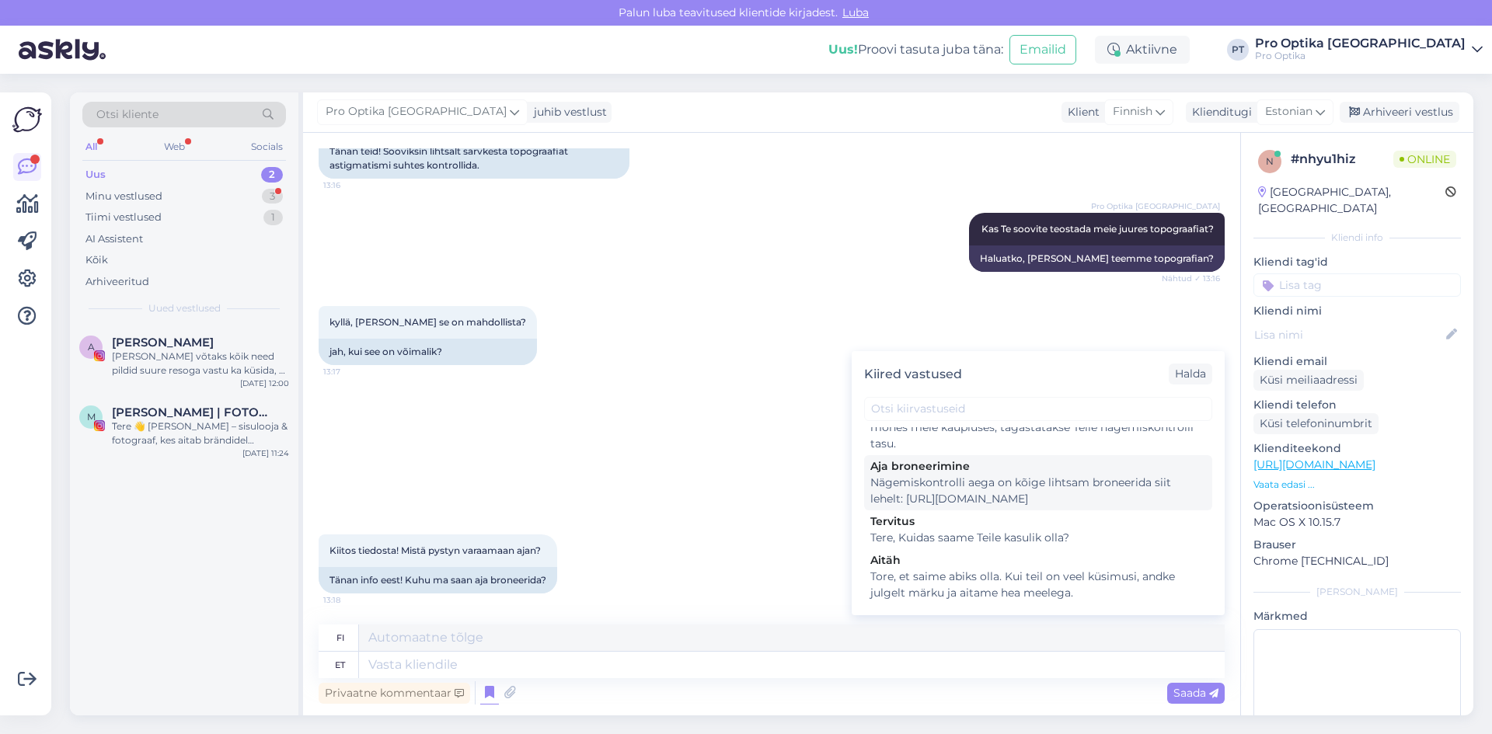
click at [954, 501] on div "Nägemiskontrolli aega on kõige lihtsam broneerida siit lehelt: [URL][DOMAIN_NAM…" at bounding box center [1038, 491] width 336 height 33
type textarea "Helpoin tapa varata aika näöntarkastukseen on tällä sivulla: [URL][DOMAIN_NAME]"
type textarea "Nägemiskontrolli aega on kõige lihtsam broneerida siit lehelt: [URL][DOMAIN_NAM…"
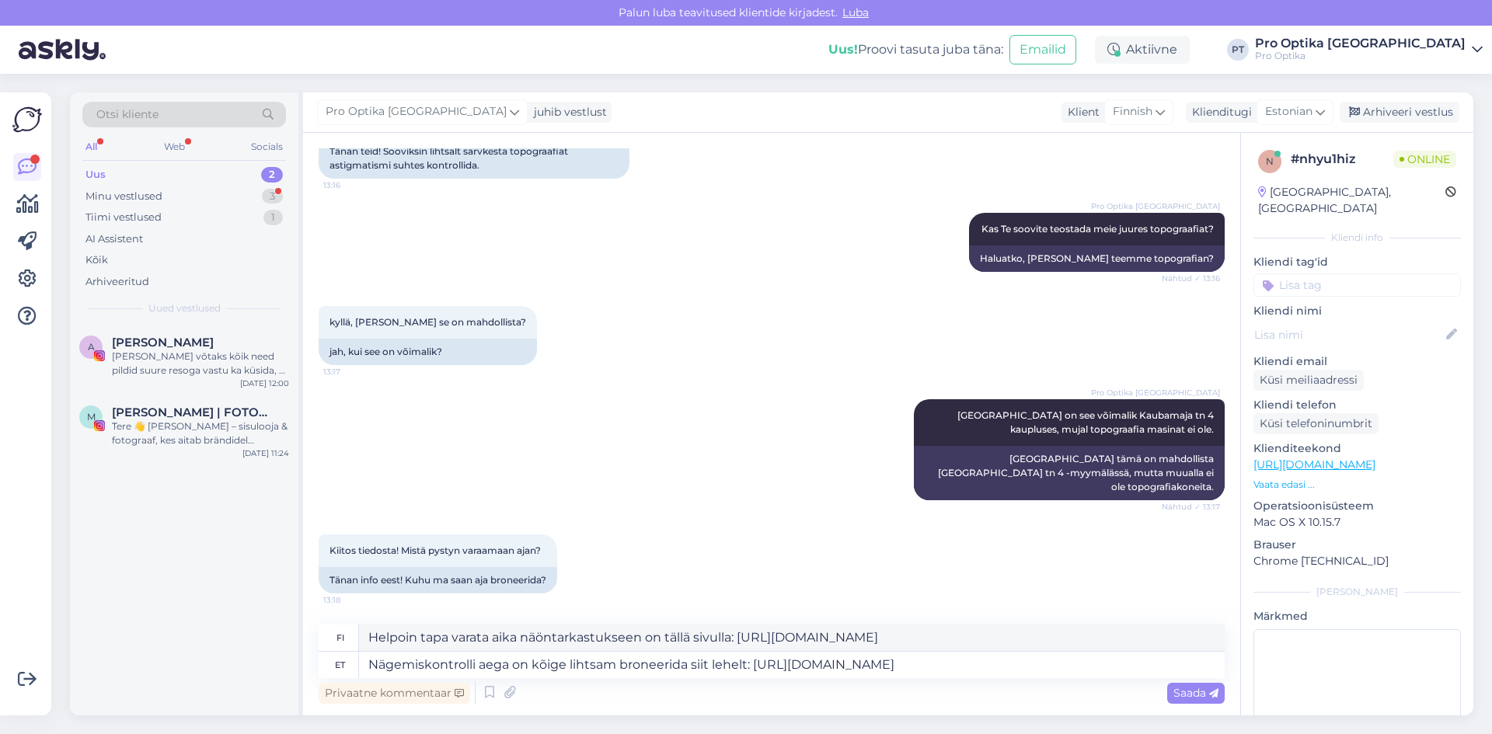
drag, startPoint x: 1187, startPoint y: 693, endPoint x: 1003, endPoint y: 694, distance: 184.2
click at [1187, 693] on span "Saada" at bounding box center [1196, 693] width 45 height 14
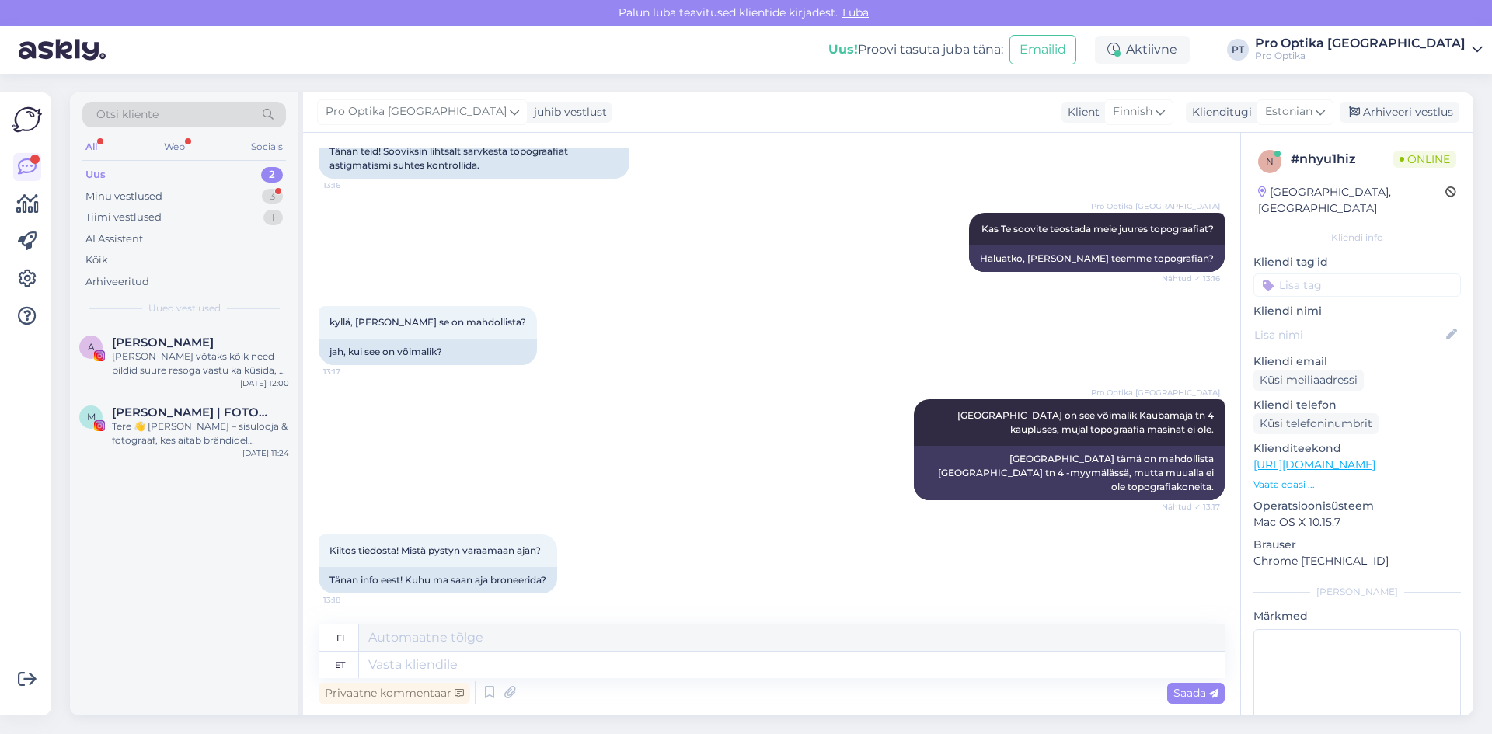
scroll to position [871, 0]
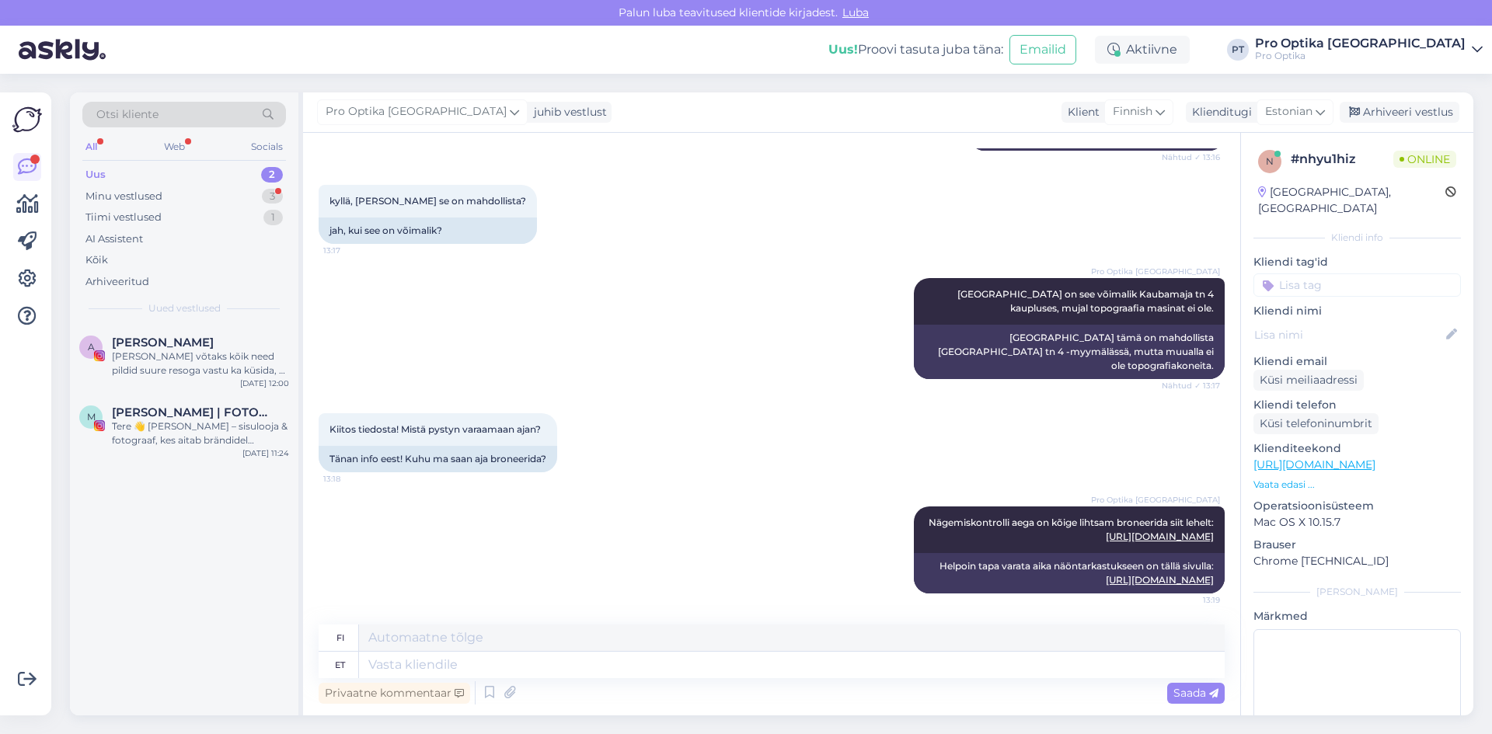
click at [70, 661] on div "A Aveli [PERSON_NAME] võtaks kõik need pildid suure resoga vastu ka küsida, et …" at bounding box center [184, 520] width 229 height 391
click at [294, 574] on div "A Aveli [PERSON_NAME] võtaks kõik need pildid suure resoga vastu ka küsida, et …" at bounding box center [184, 520] width 229 height 391
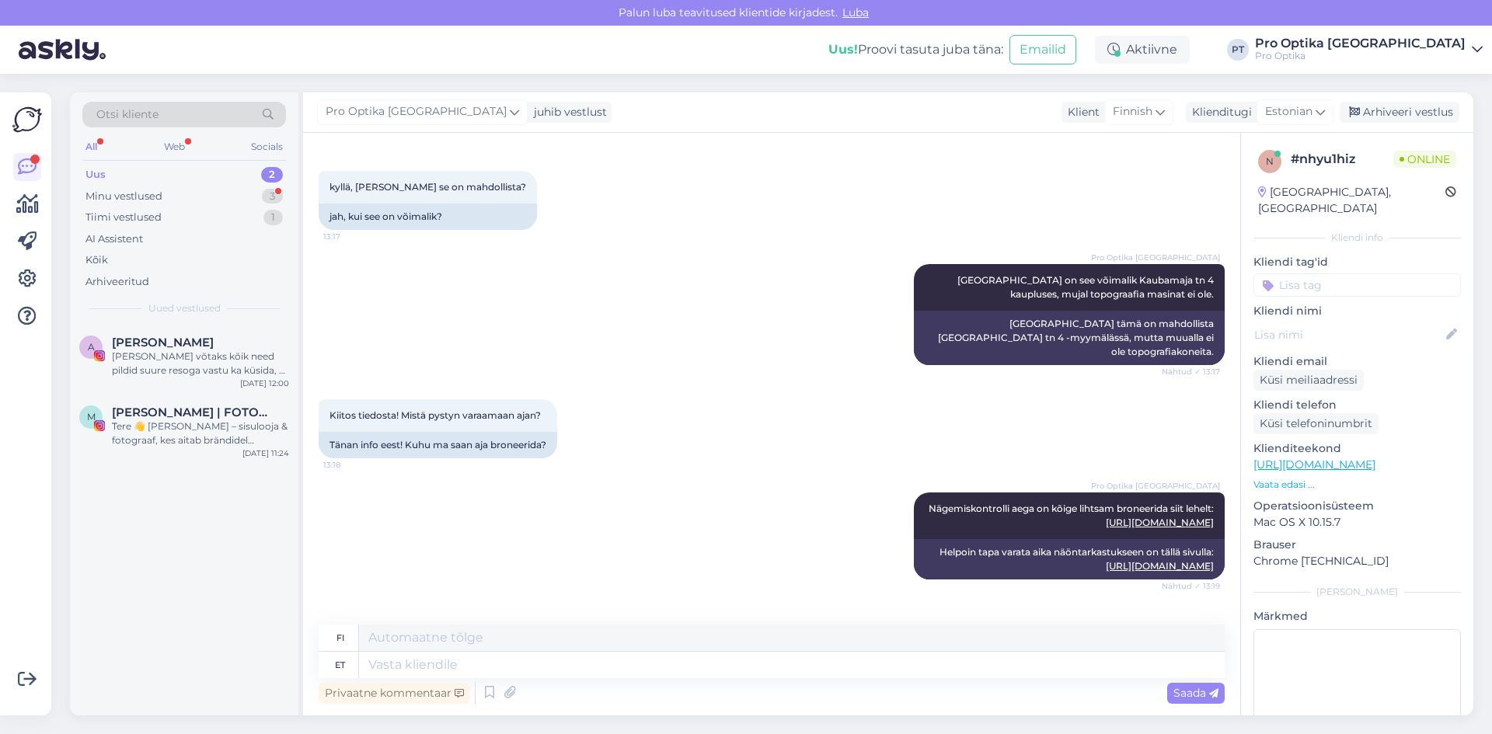
scroll to position [1020, 0]
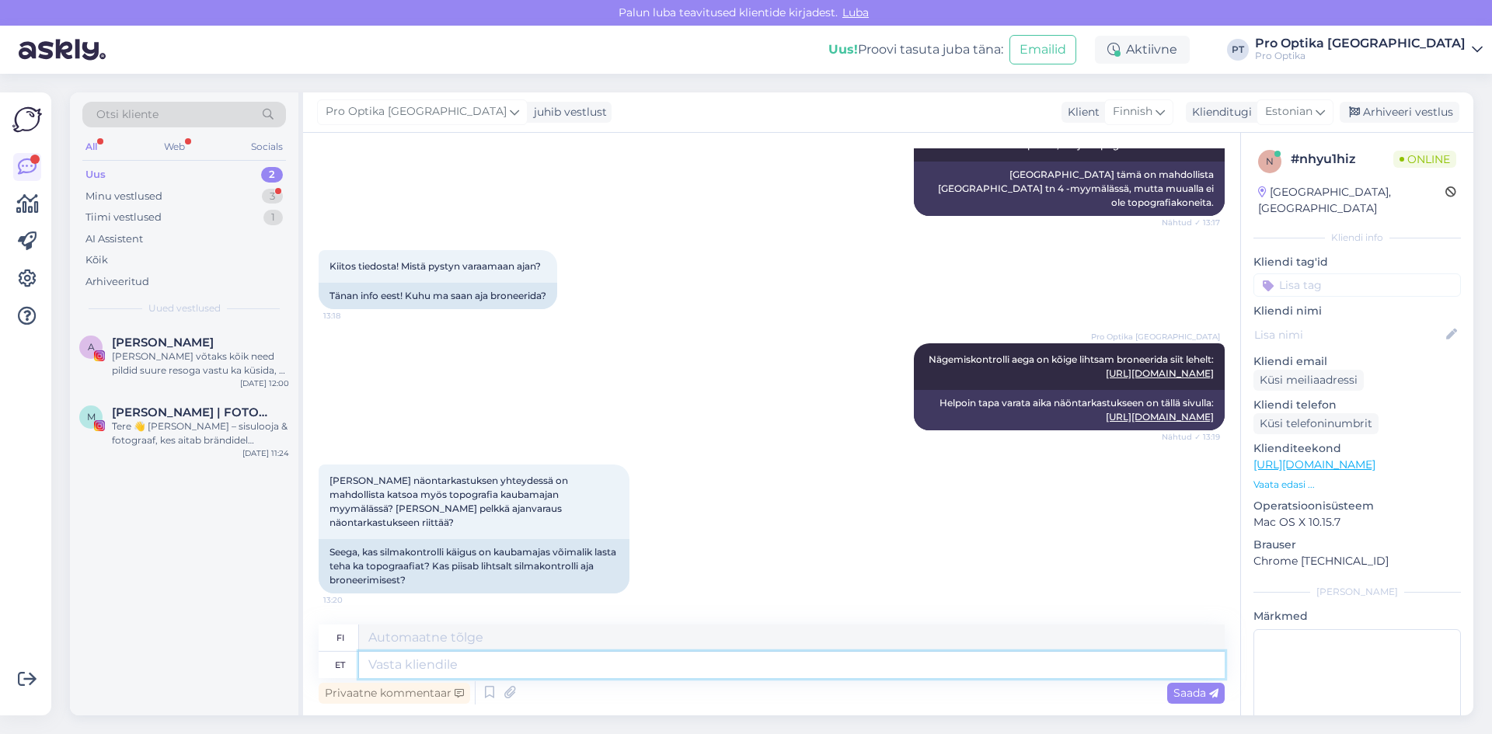
click at [479, 662] on textarea at bounding box center [792, 665] width 866 height 26
type textarea "Jah"
type textarea "Kyllä"
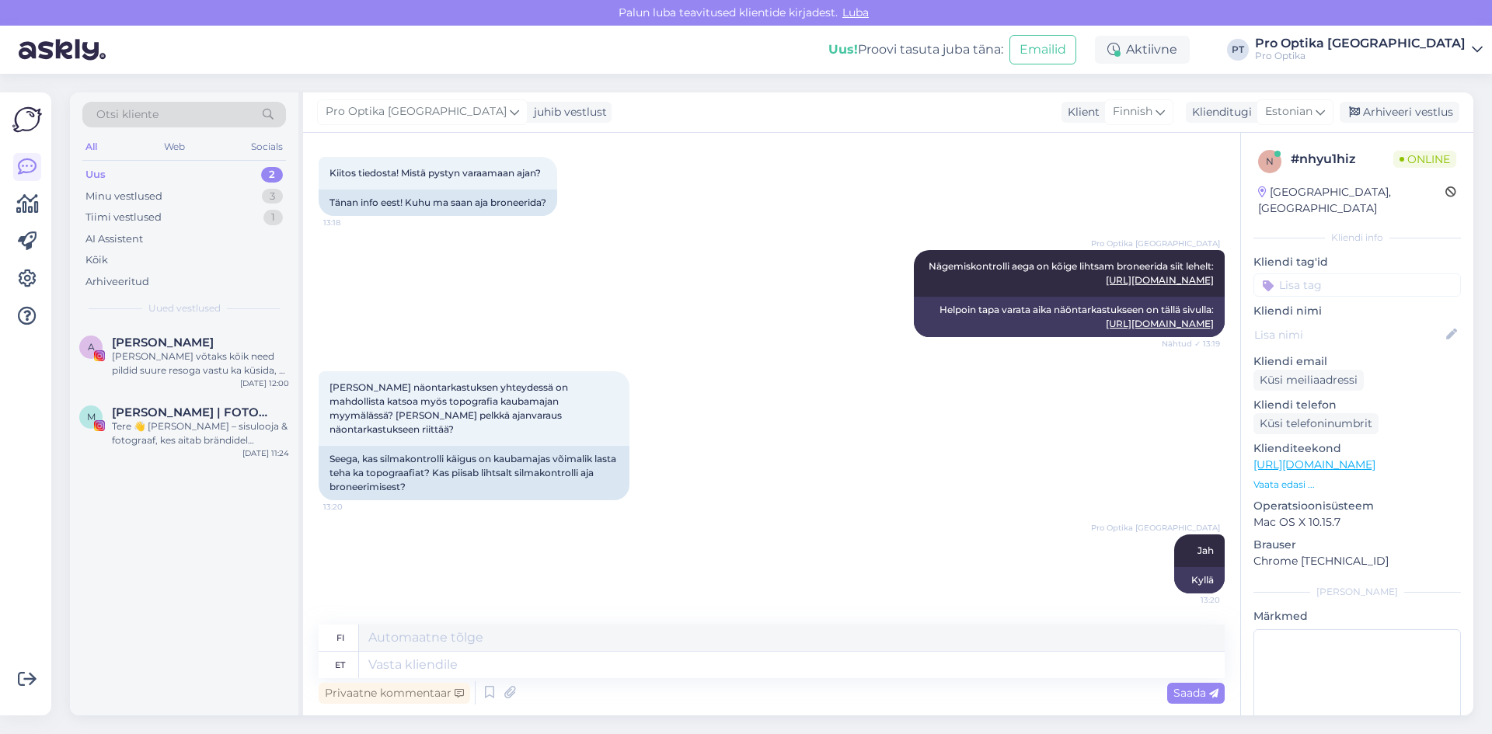
click at [252, 605] on div "A Aveli [PERSON_NAME] võtaks kõik need pildid suure resoga vastu ka küsida, et …" at bounding box center [184, 520] width 229 height 391
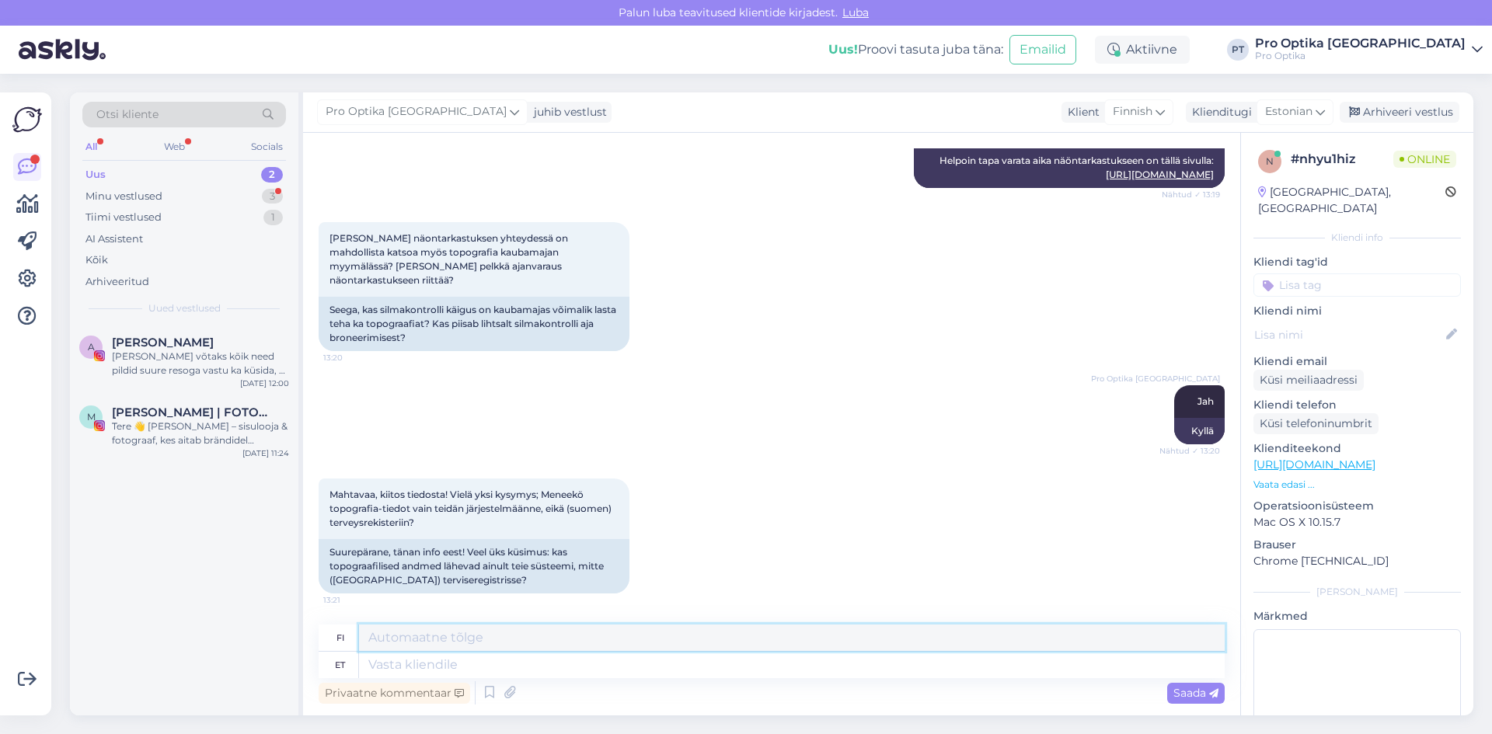
click at [476, 647] on textarea at bounding box center [792, 638] width 866 height 26
type textarea "A"
click at [476, 666] on textarea at bounding box center [792, 665] width 866 height 26
type textarea "Jah, a"
type textarea "Kyllä,"
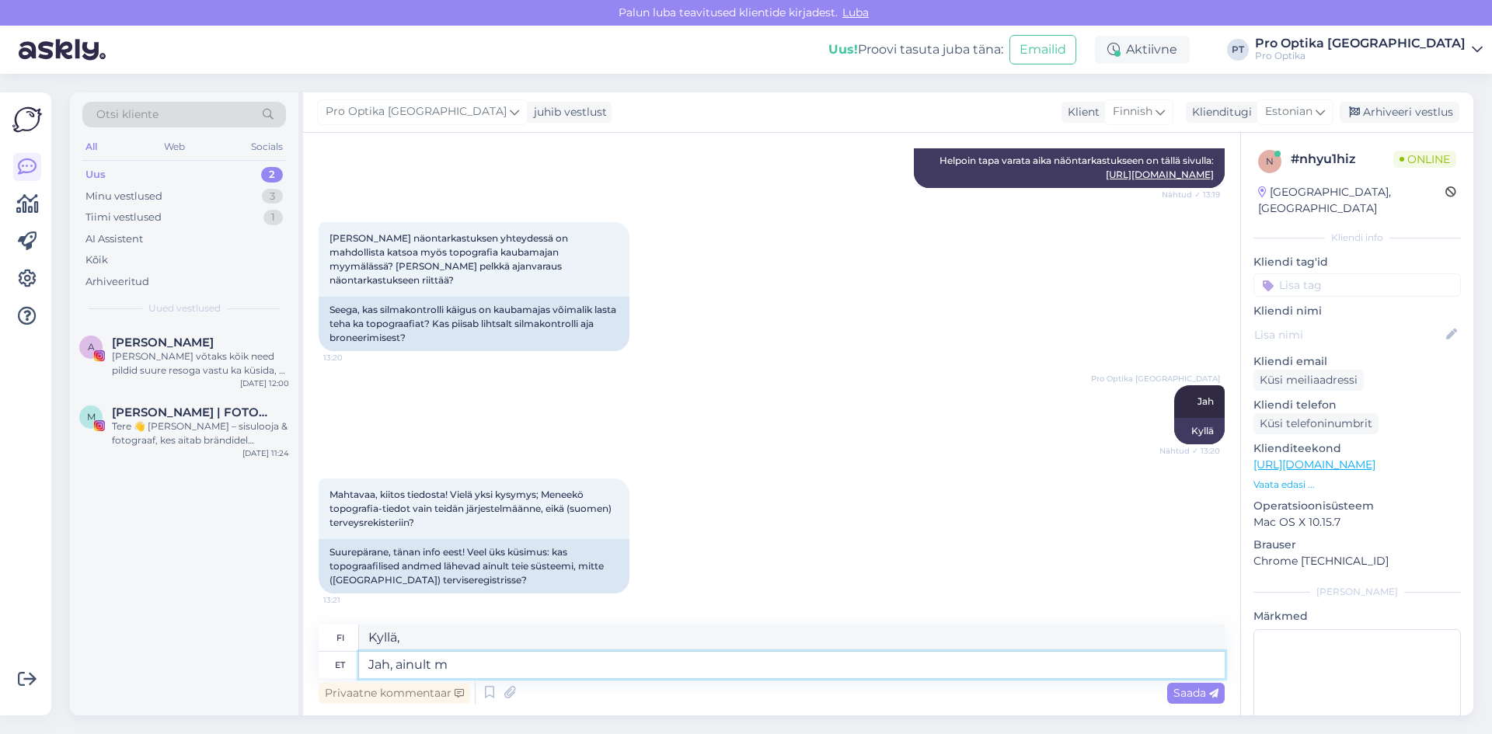
type textarea "Jah, ainult me"
type textarea "Kyllä, vain"
type textarea "Jah, ainult meie s"
type textarea "Kyllä, vain me"
type textarea "Jah, ainult meie süsteemi."
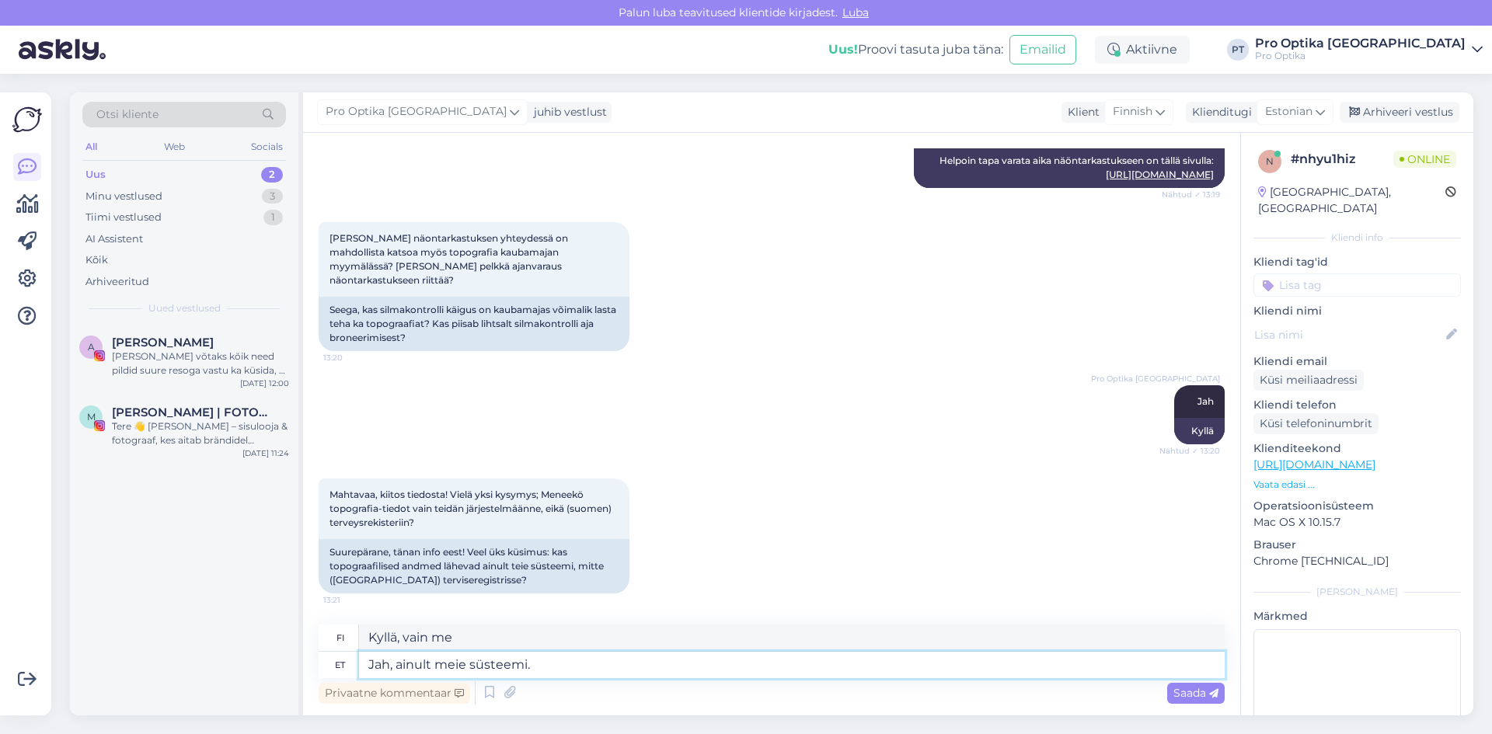
type textarea "Kyllä, vain meidän järjestelmämme."
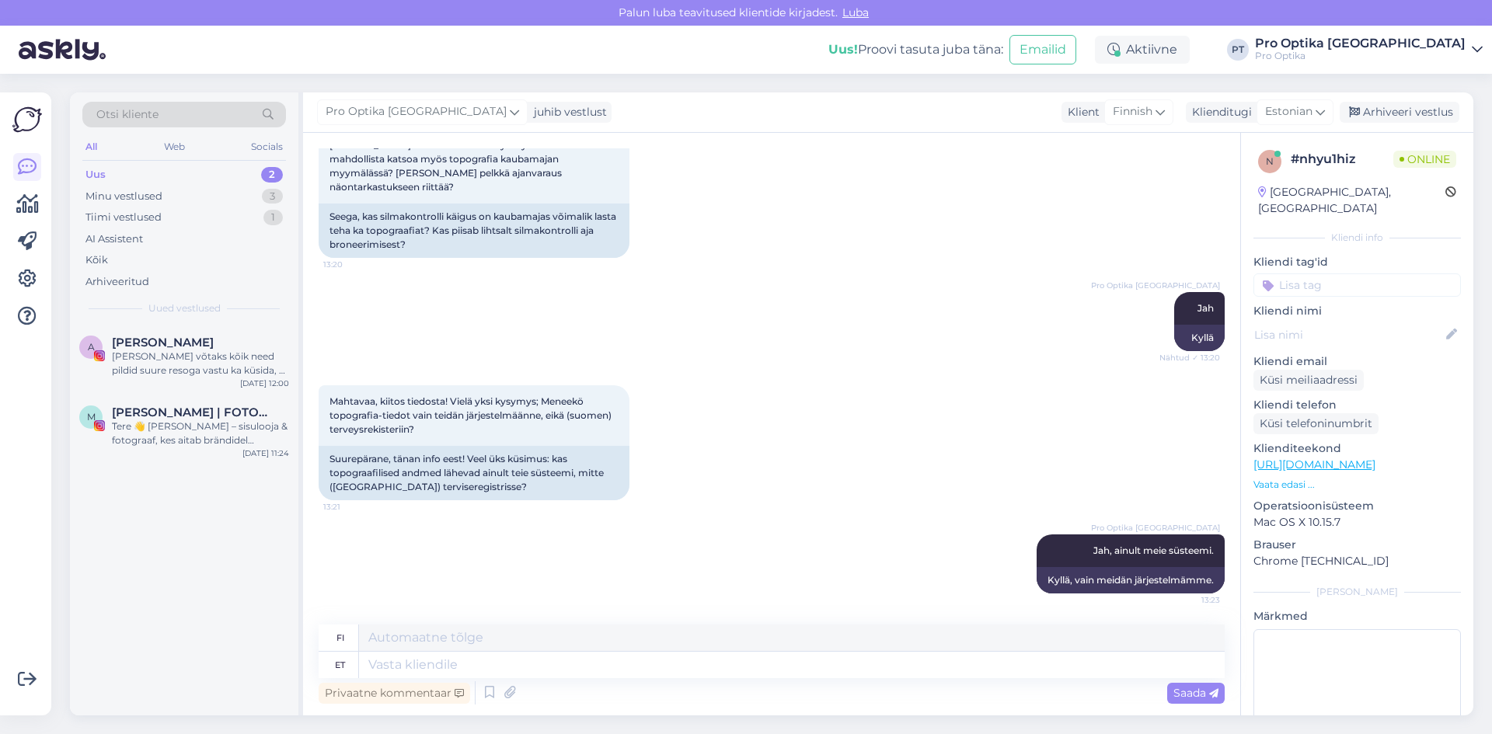
click at [212, 567] on div "A Aveli [PERSON_NAME] võtaks kõik need pildid suure resoga vastu ka küsida, et …" at bounding box center [184, 520] width 229 height 391
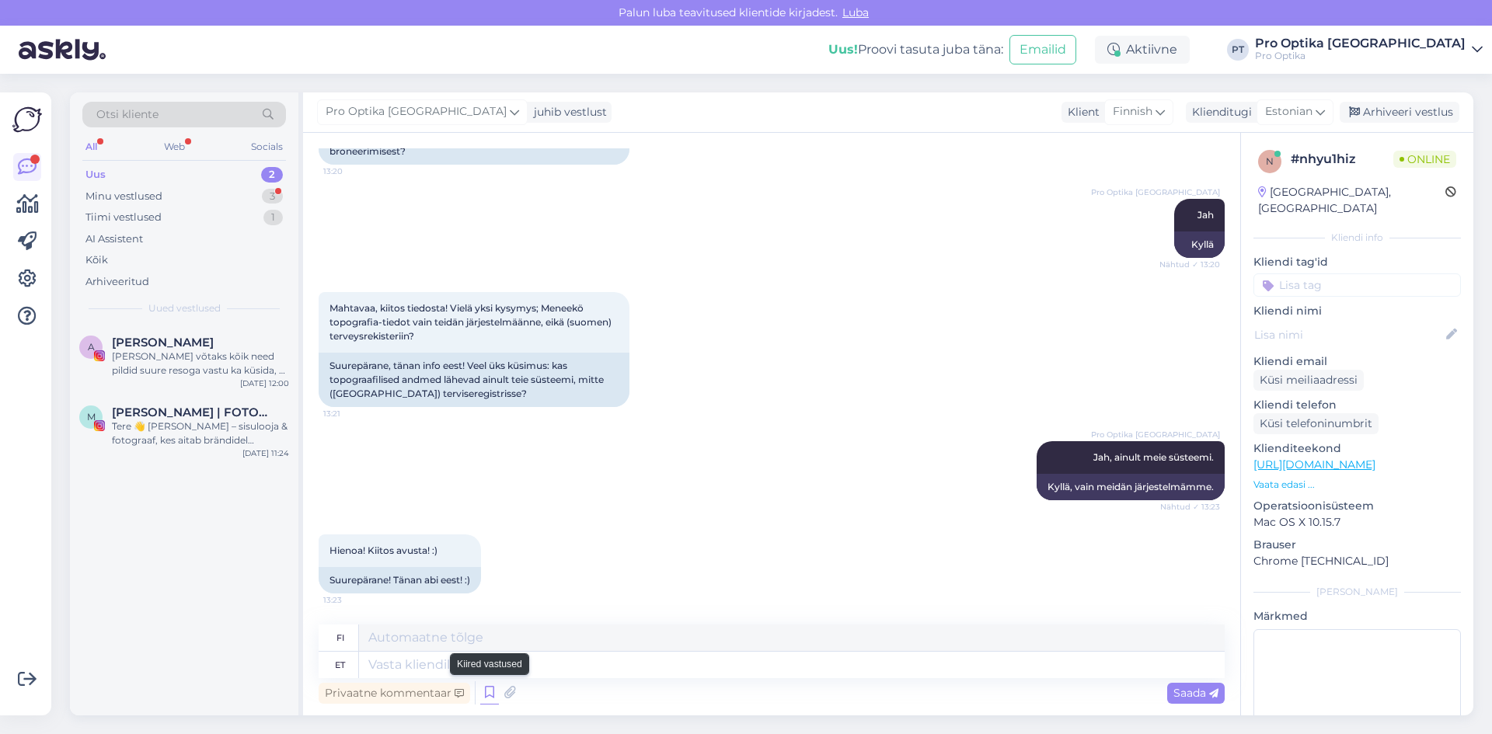
click at [492, 697] on icon at bounding box center [489, 693] width 19 height 23
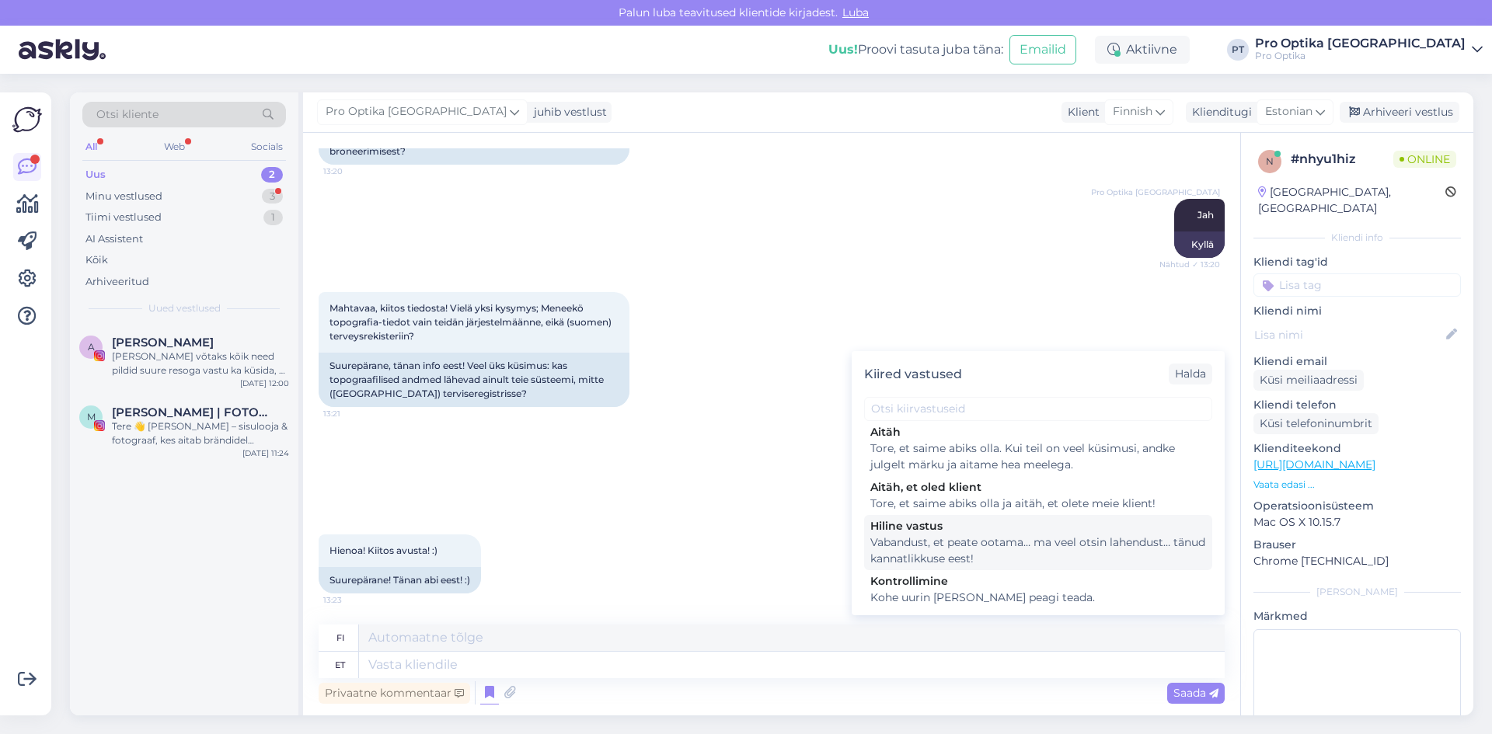
scroll to position [544, 0]
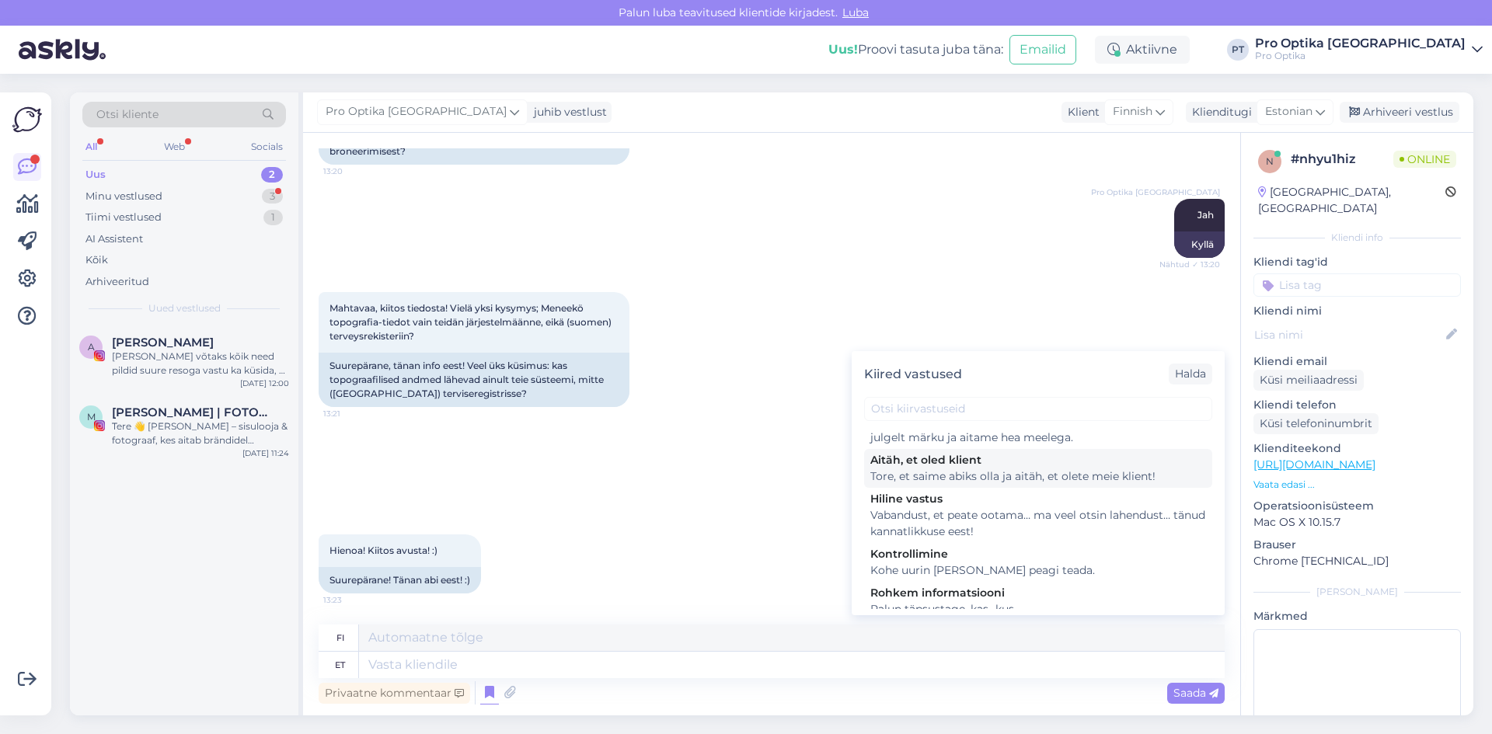
click at [981, 485] on div "Tore, et saime abiks olla ja aitäh, et olete meie klient!" at bounding box center [1038, 477] width 336 height 16
type textarea "Hienoa, [PERSON_NAME] voimme olla avuksi ja kiitos, [PERSON_NAME] olet asiakkaa…"
type textarea "Tore, et saime abiks olla ja aitäh, et olete meie klient!"
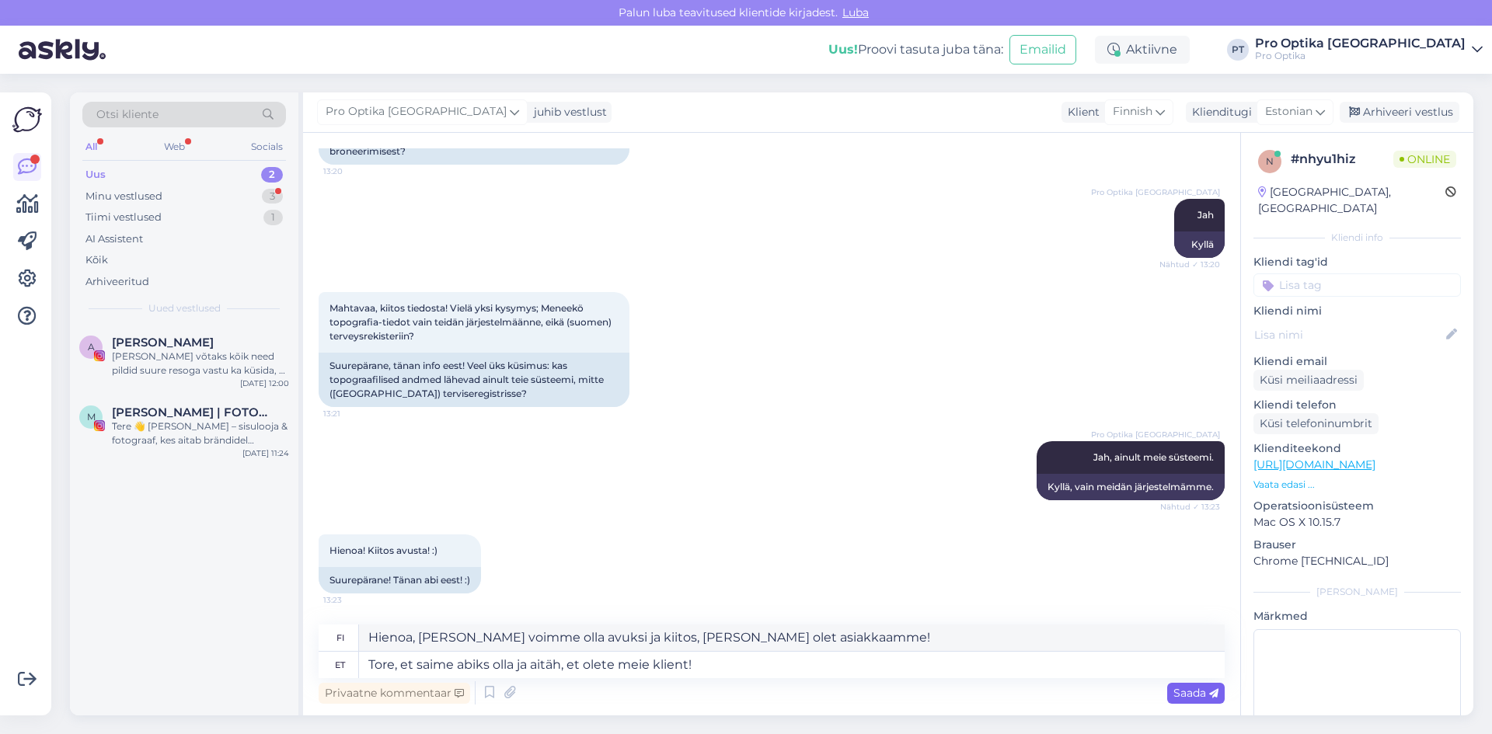
click at [1190, 703] on div "Saada" at bounding box center [1196, 693] width 58 height 21
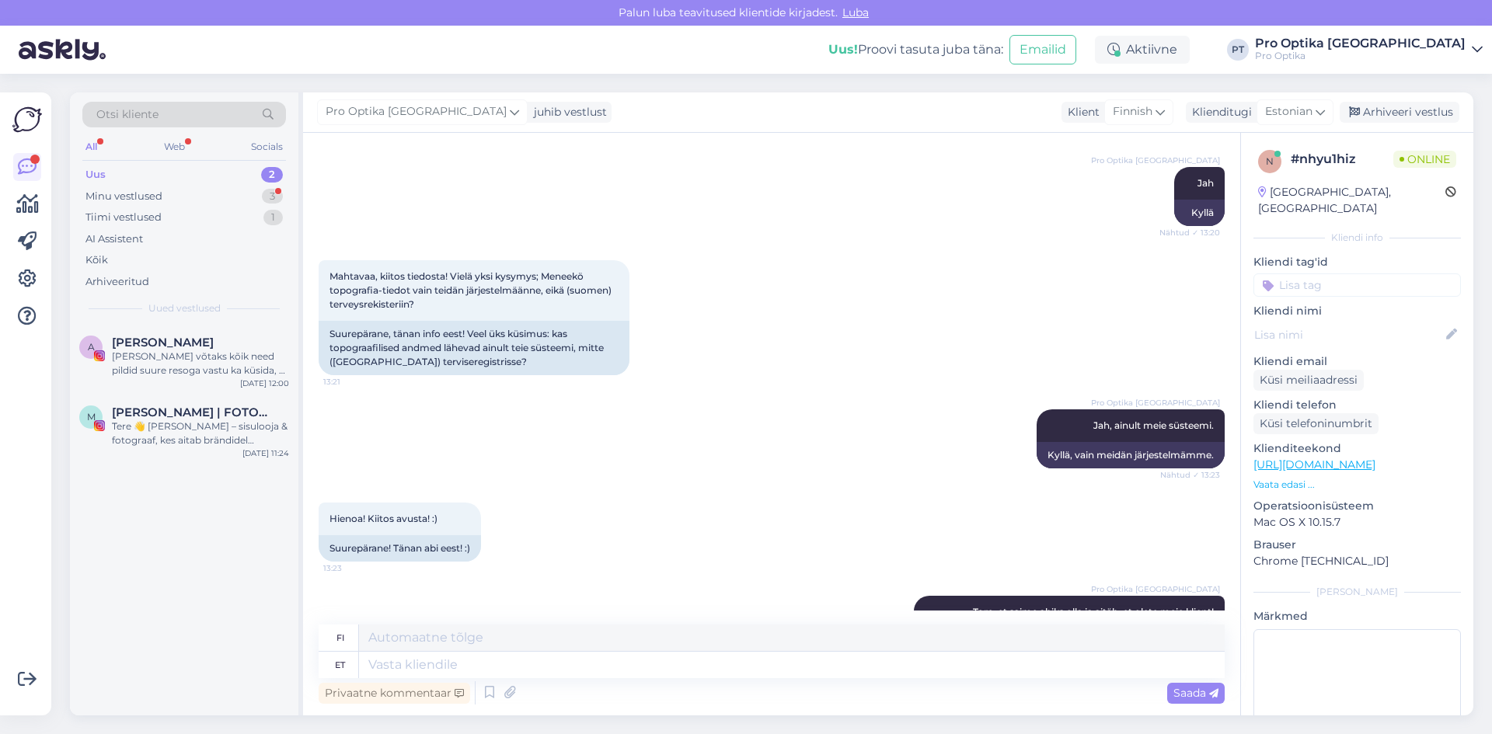
scroll to position [1557, 0]
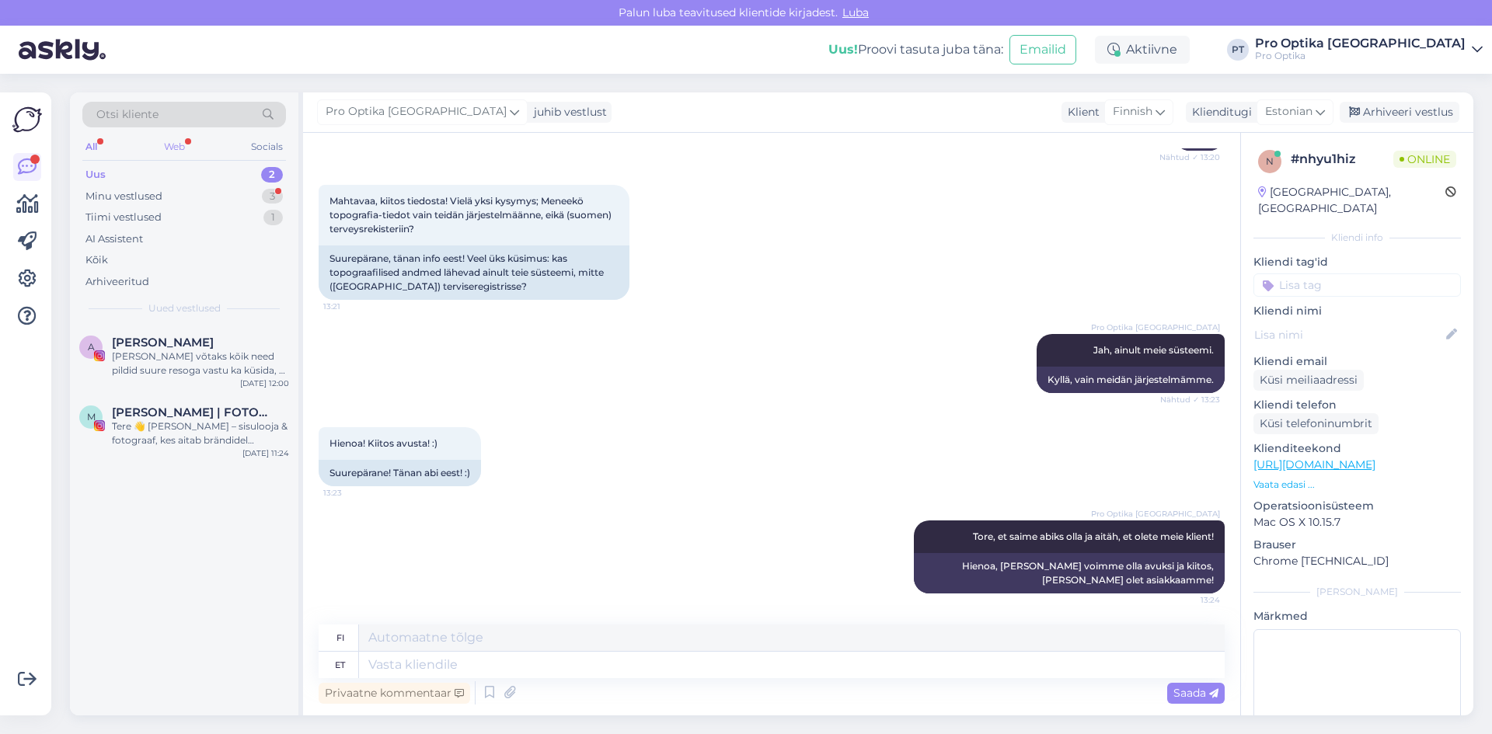
click at [181, 145] on div "Web" at bounding box center [174, 147] width 27 height 20
